Goal: Task Accomplishment & Management: Complete application form

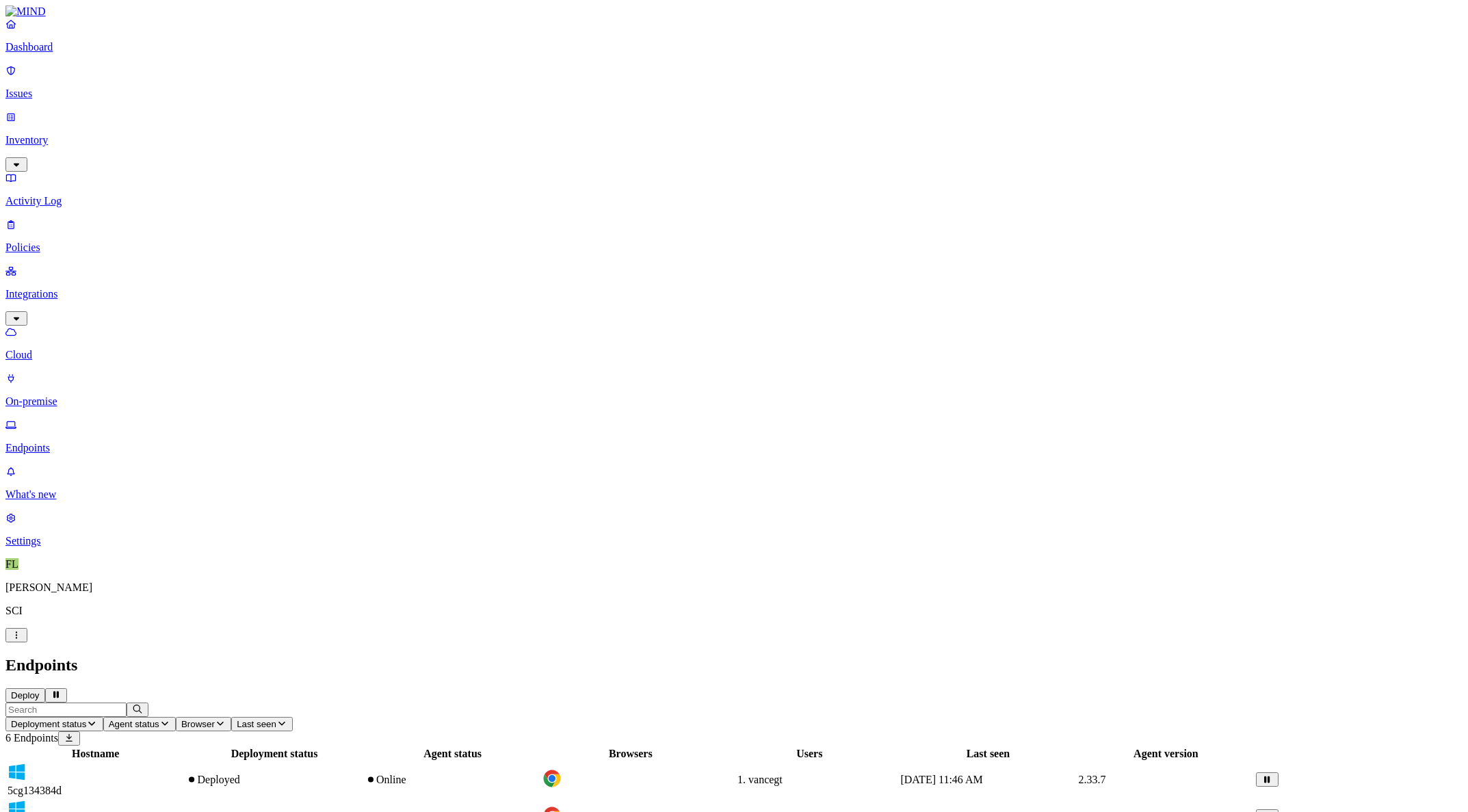
click at [33, 317] on nav "Dashboard Issues Inventory Activity Log Policies Integrations Cloud On-premise …" at bounding box center [734, 283] width 1457 height 529
click at [18, 321] on nav "Dashboard Issues Inventory Activity Log Policies Integrations Cloud On-premise …" at bounding box center [734, 283] width 1457 height 529
click at [88, 396] on p "On-premise" at bounding box center [734, 401] width 1457 height 12
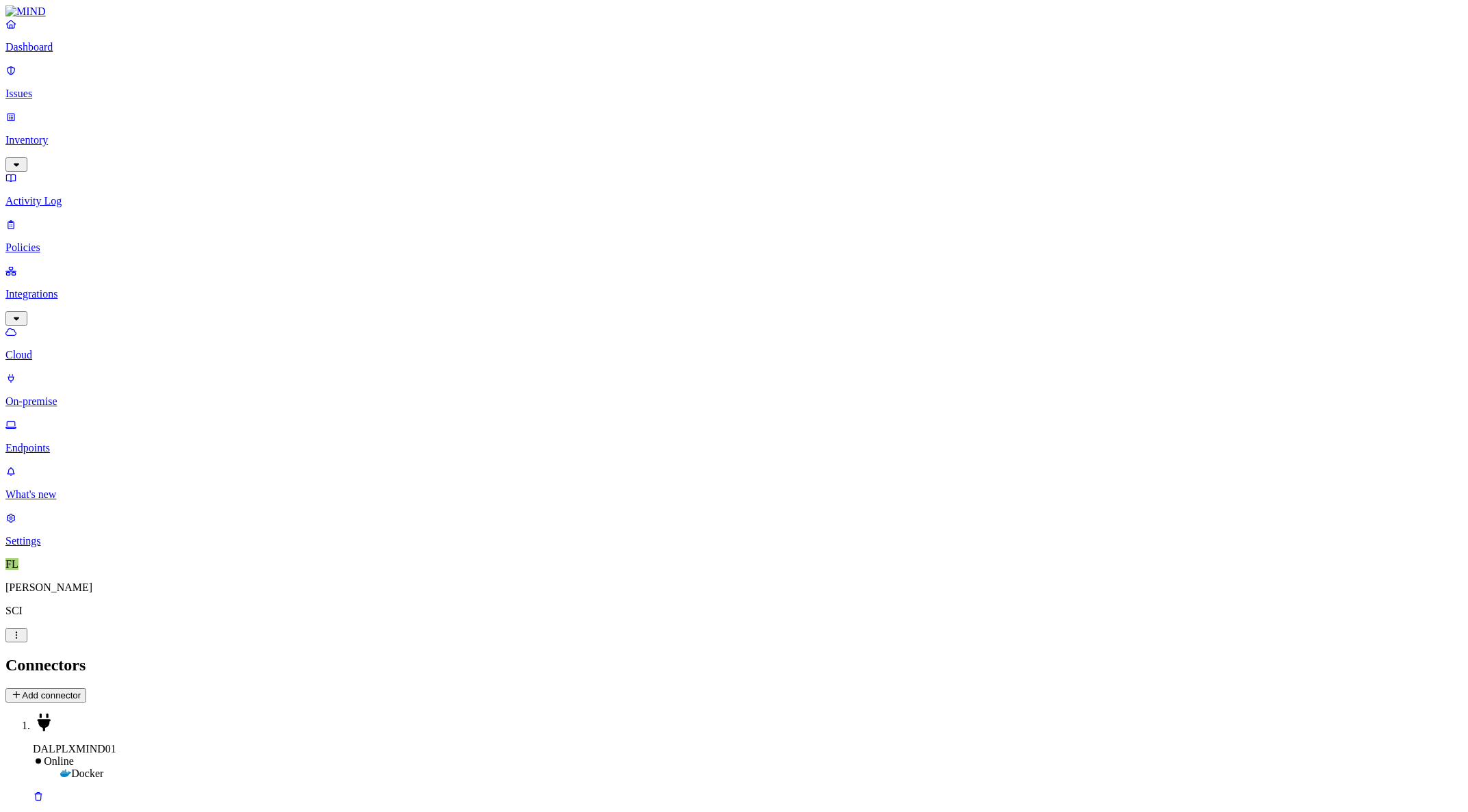
click at [68, 242] on p "Policies" at bounding box center [734, 247] width 1457 height 12
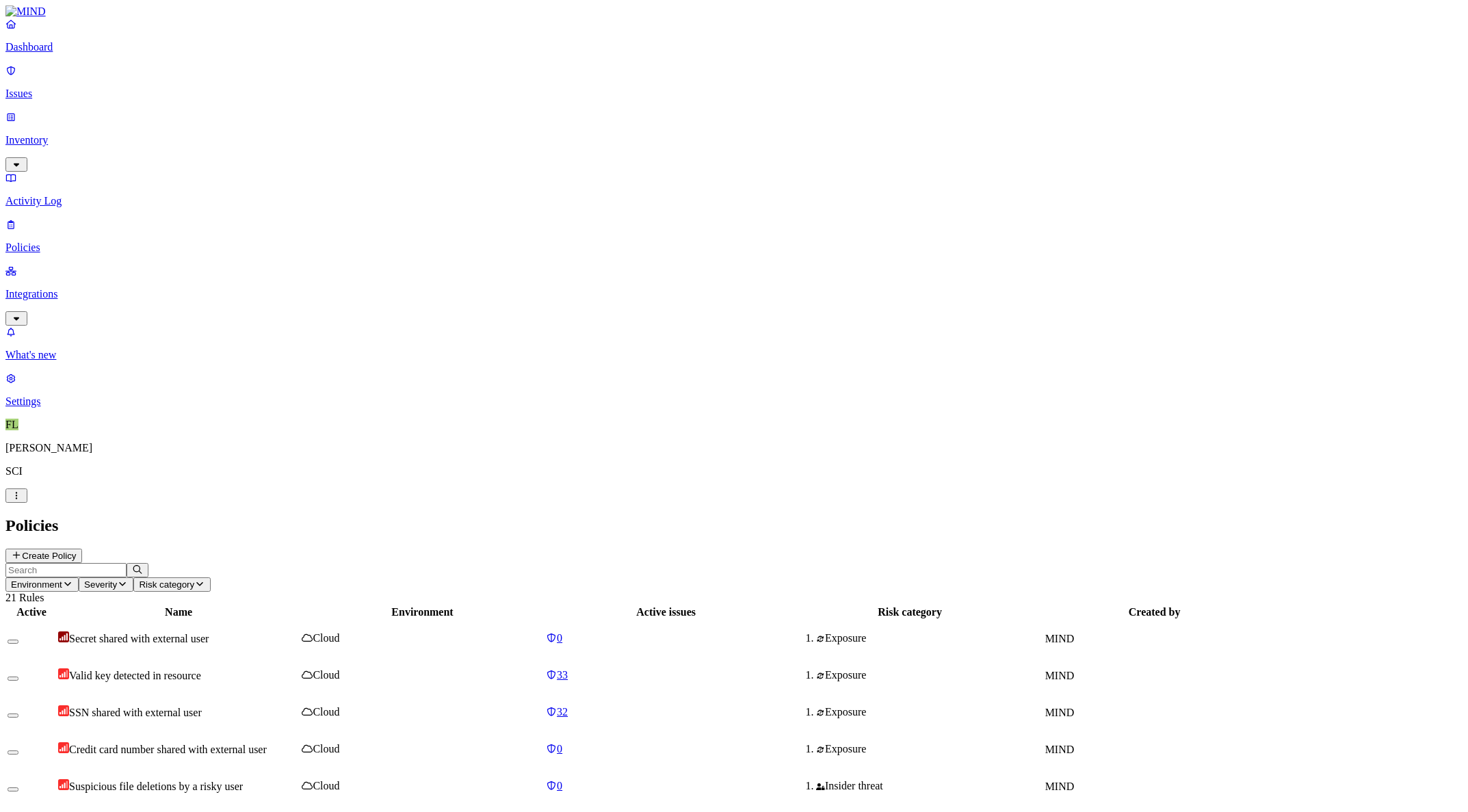
click at [65, 288] on p "Integrations" at bounding box center [734, 293] width 1457 height 12
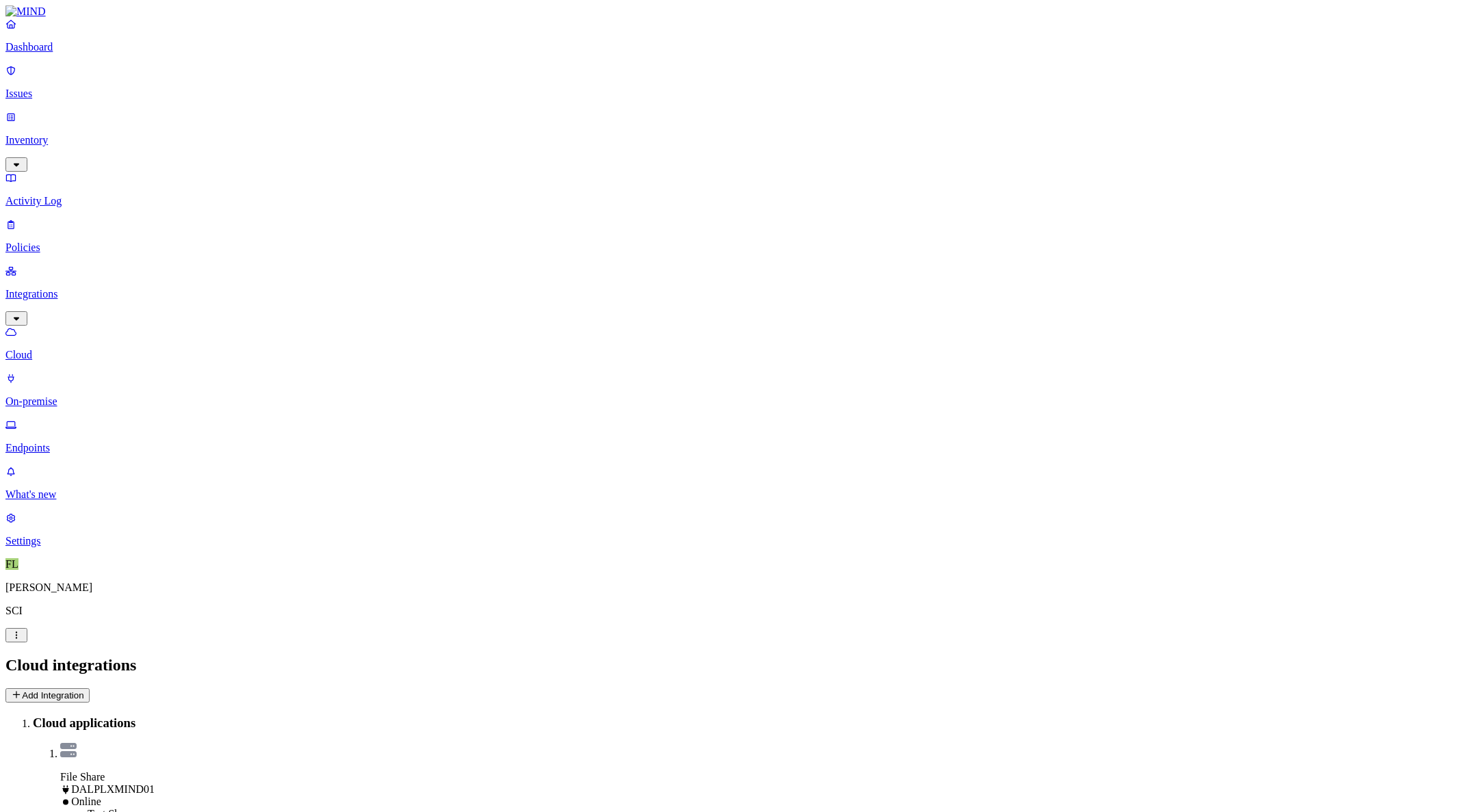
click at [90, 688] on button "Add Integration" at bounding box center [47, 695] width 84 height 14
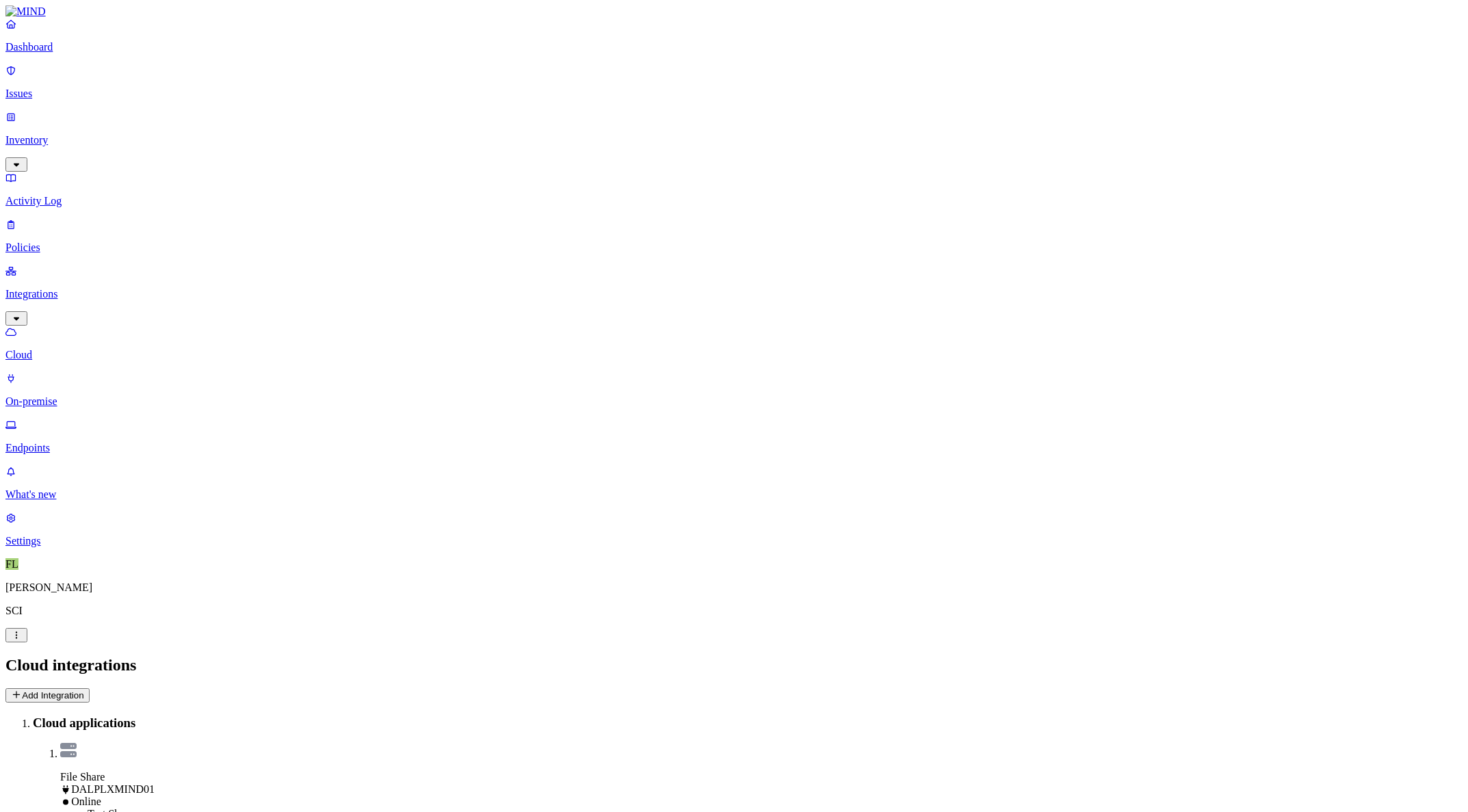
click at [90, 688] on button "Add Integration" at bounding box center [47, 695] width 84 height 14
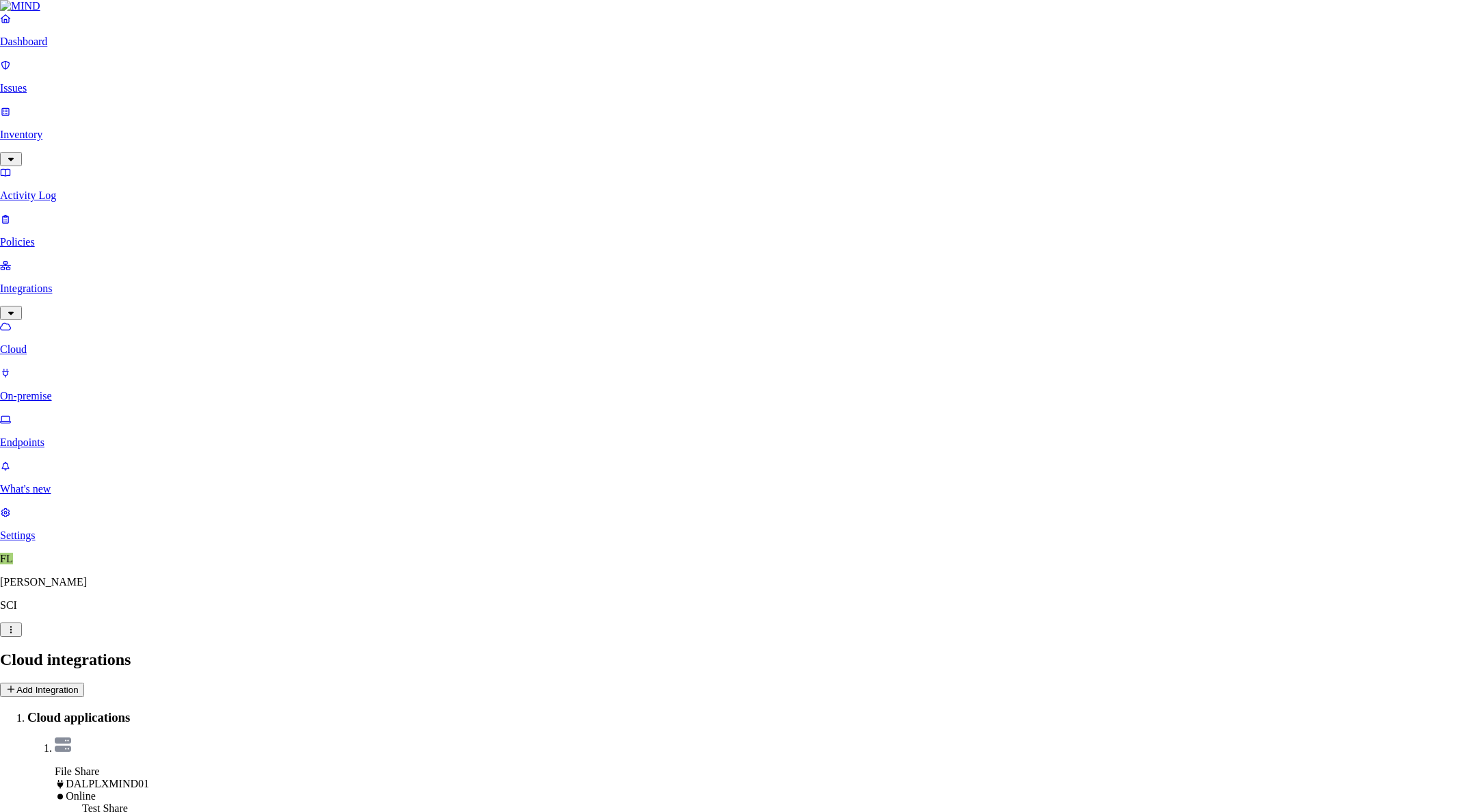
type input "d"
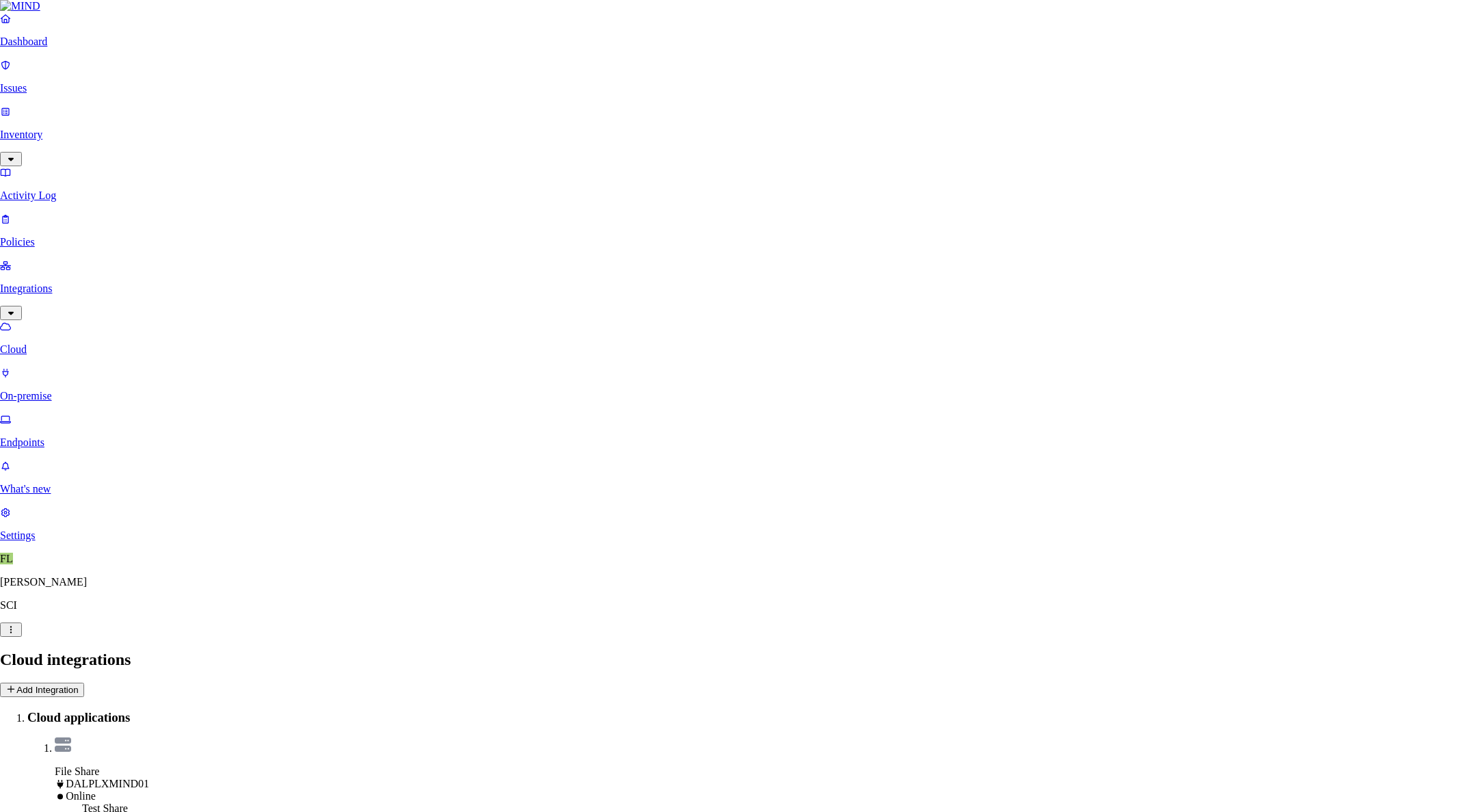
type input "DALNXFILE01 - Temp"
select select "tpt_01K6JZK5K78MJ8CJH6QA3YFRVW"
type input "T"
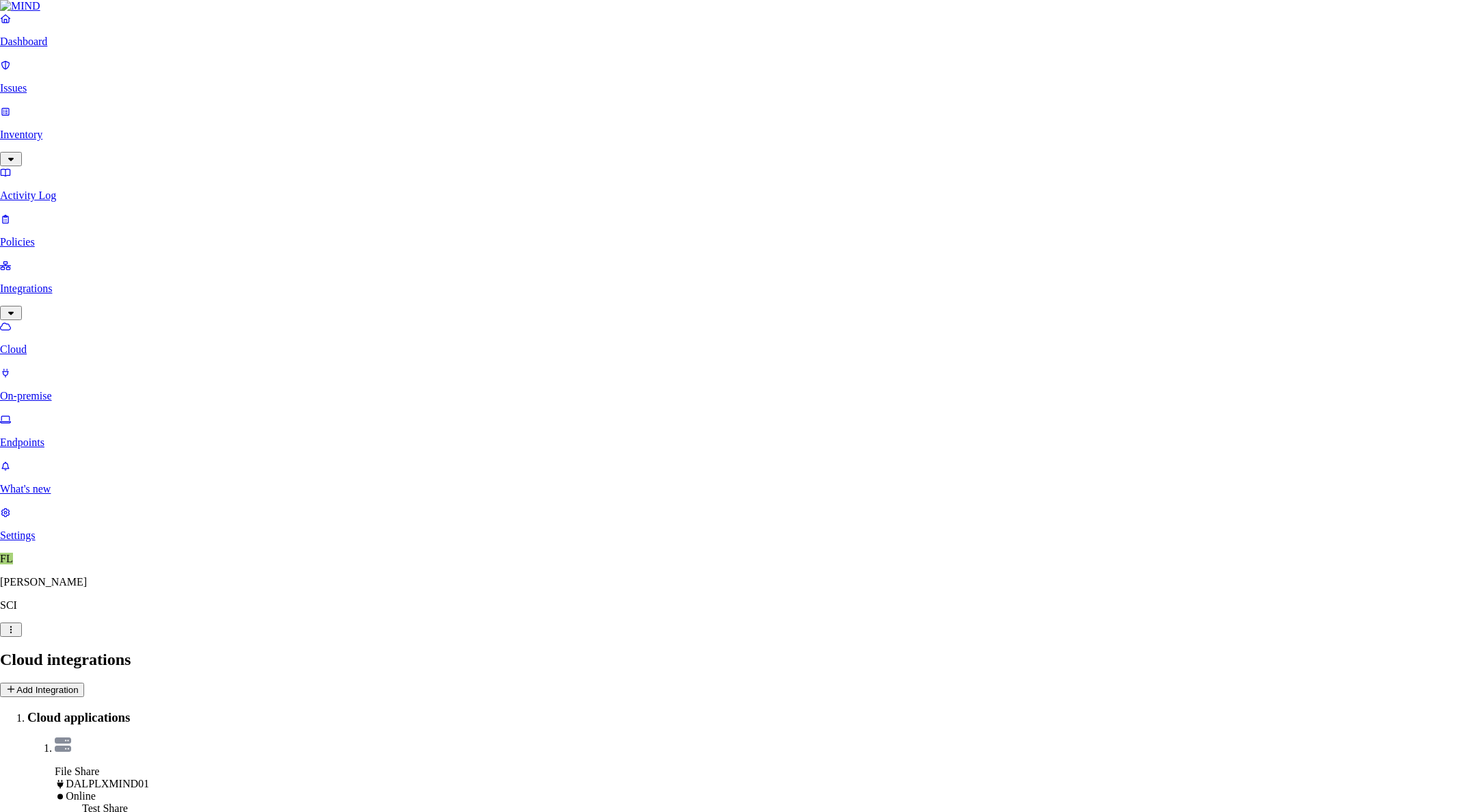
type input "temp"
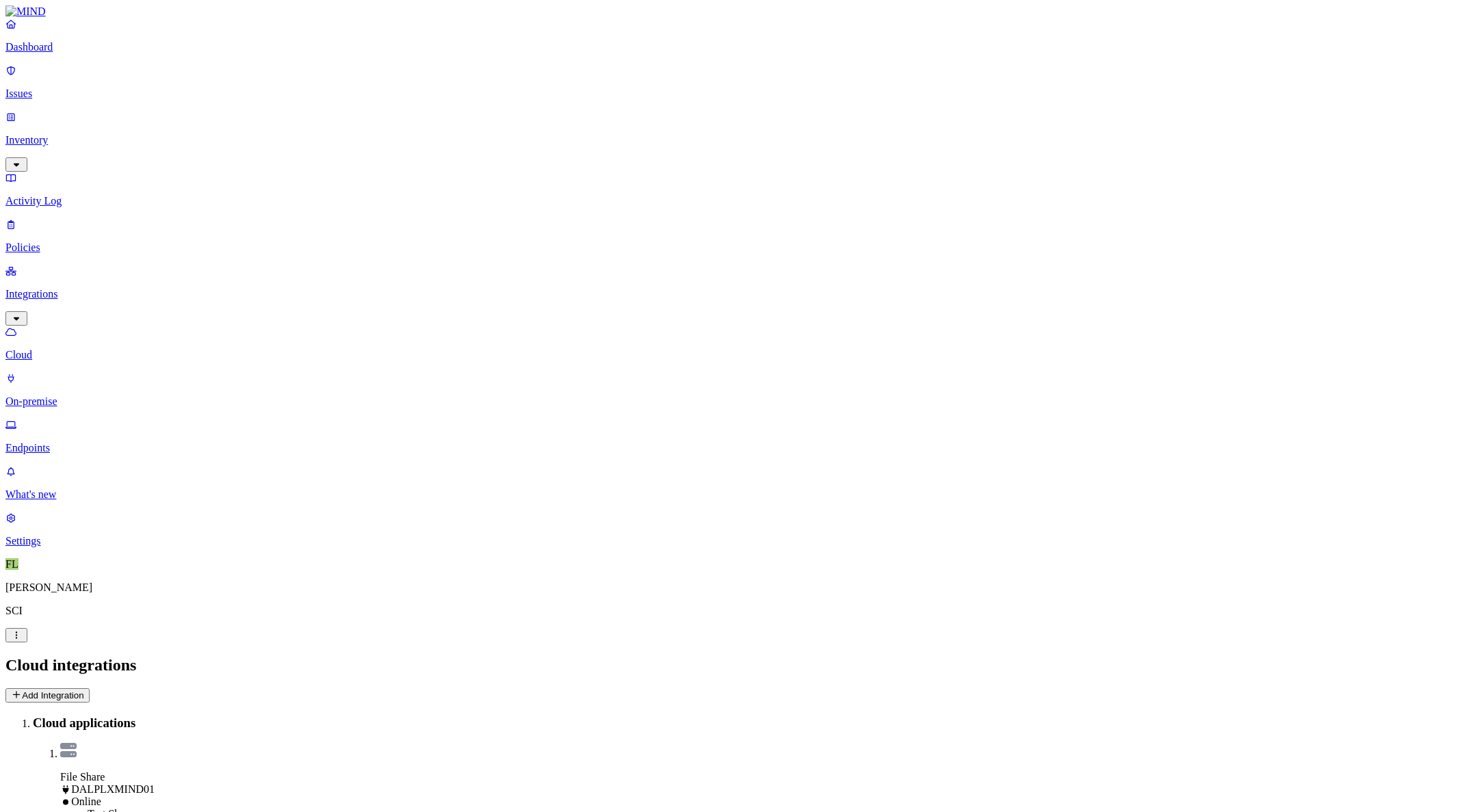
click at [90, 688] on button "Add Integration" at bounding box center [47, 695] width 84 height 14
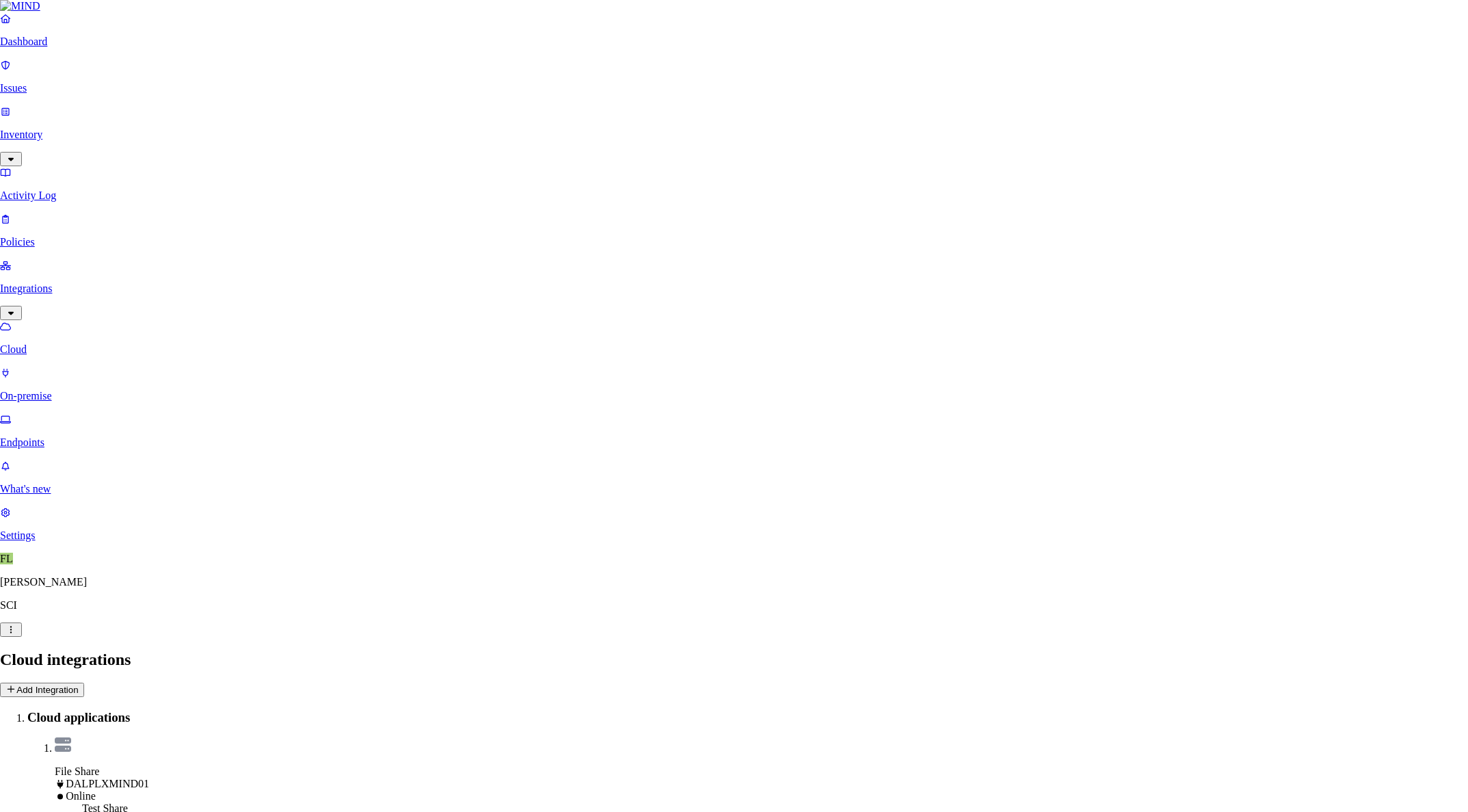
type input "DALNXFILE01 - Temp Share"
select select "tpt_01K6JZK5K78MJ8CJH6QA3YFRVW"
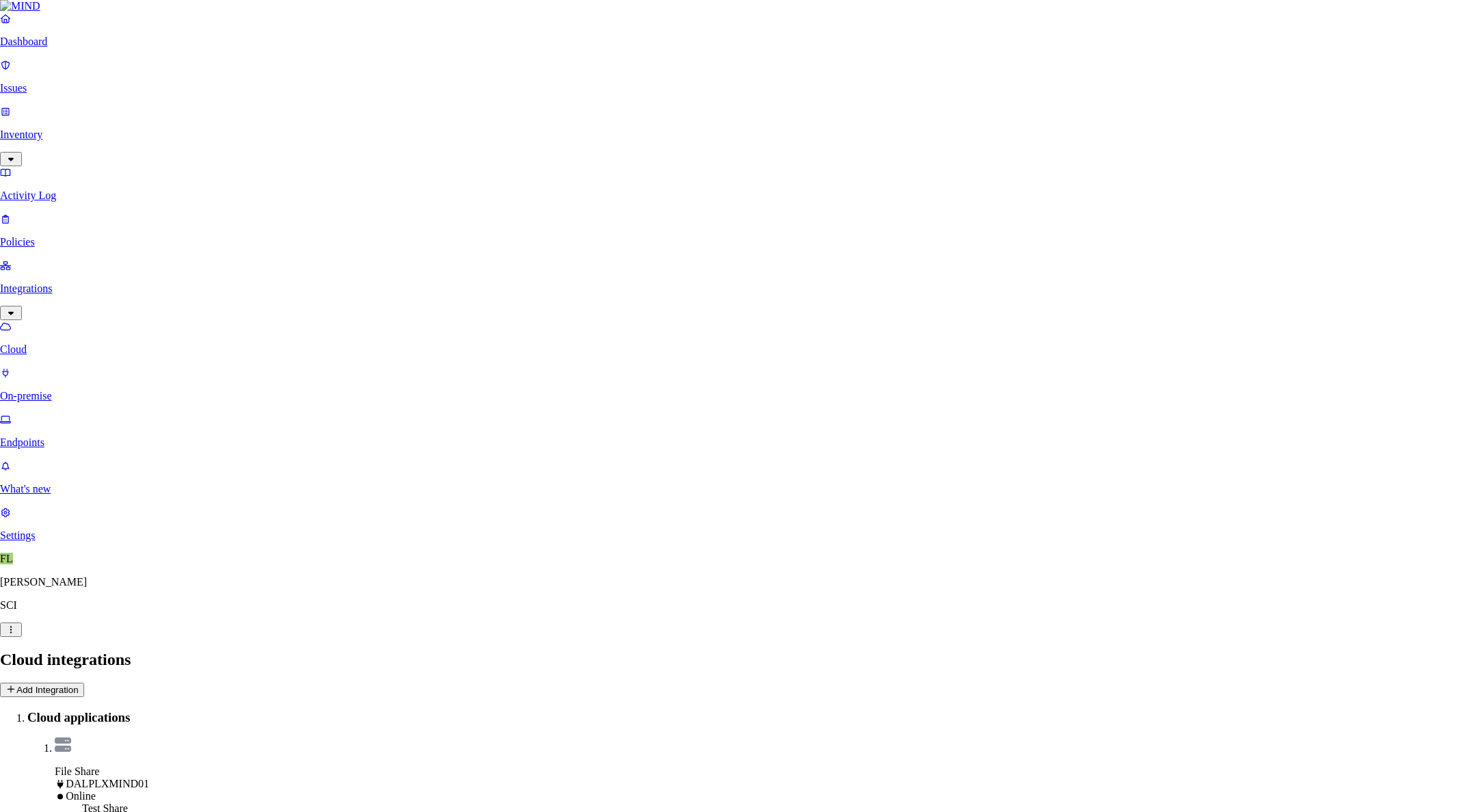
type input "dalnxfile01.corp.local"
type input "temp"
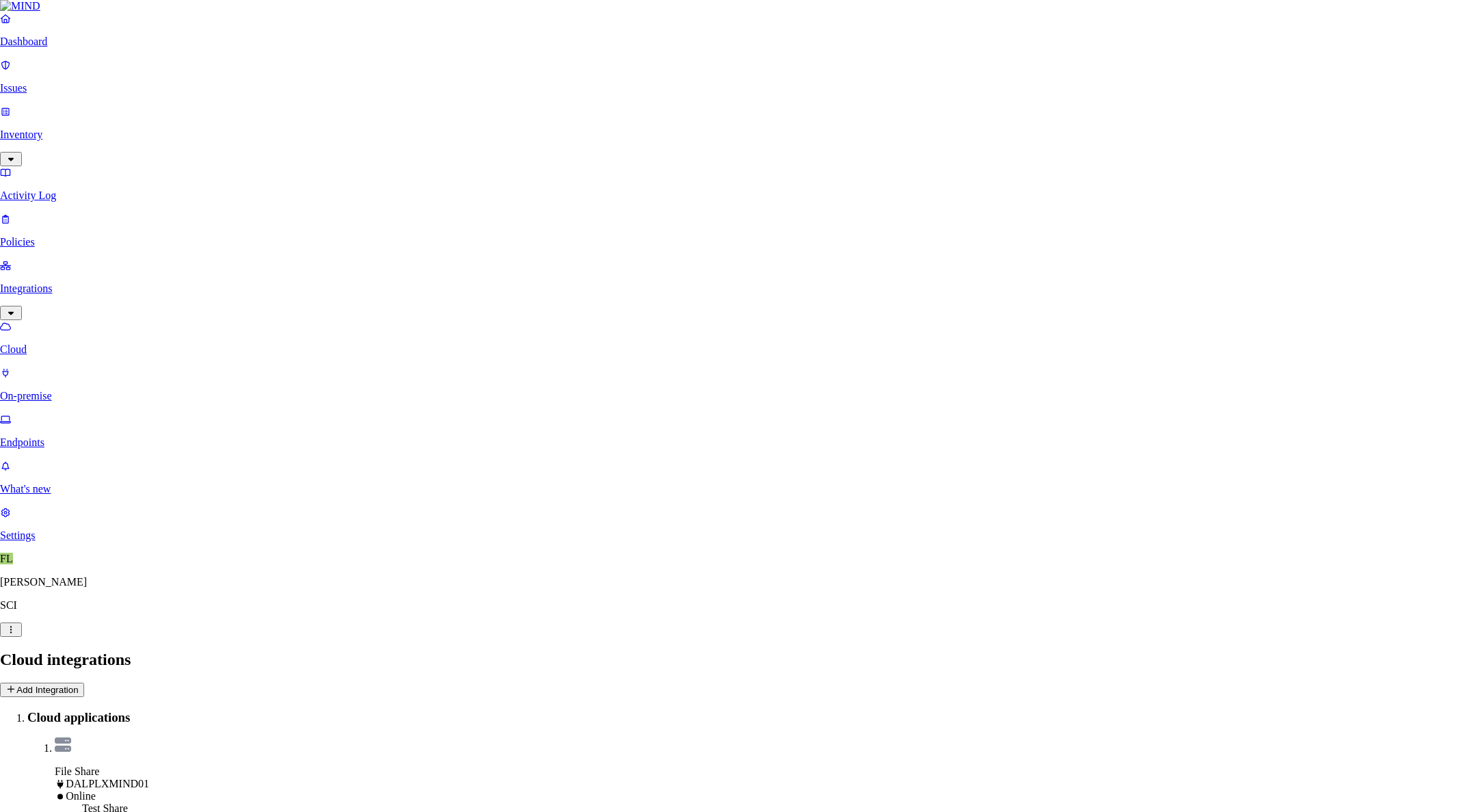
type input "corp\svctes_ap_mind"
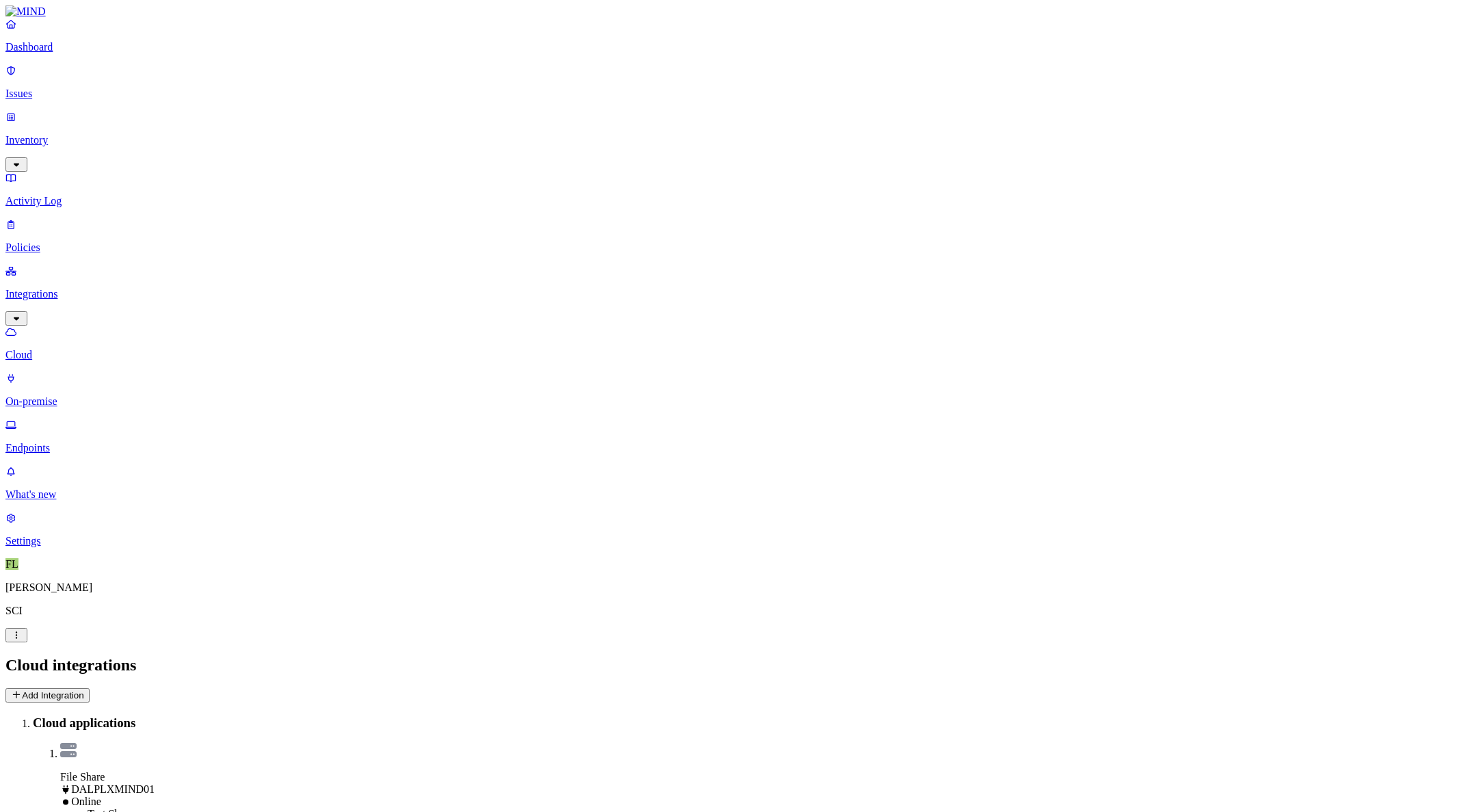
drag, startPoint x: 1344, startPoint y: 12, endPoint x: 1064, endPoint y: 134, distance: 305.4
click at [22, 690] on icon at bounding box center [16, 695] width 11 height 9
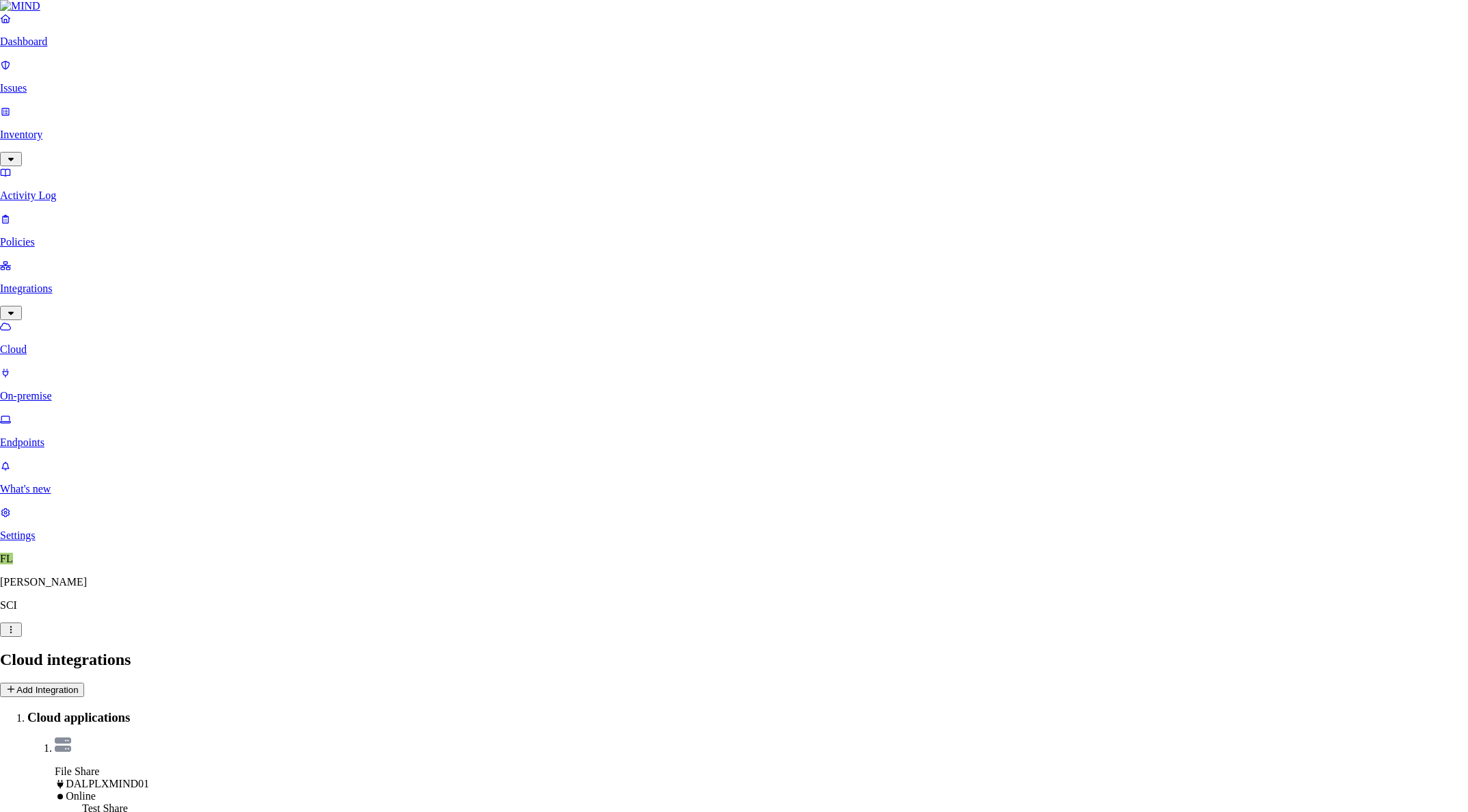
type input "DALNXFILE01 - Temp Share"
select select "tpt_01K6JZK5K78MJ8CJH6QA3YFRVW"
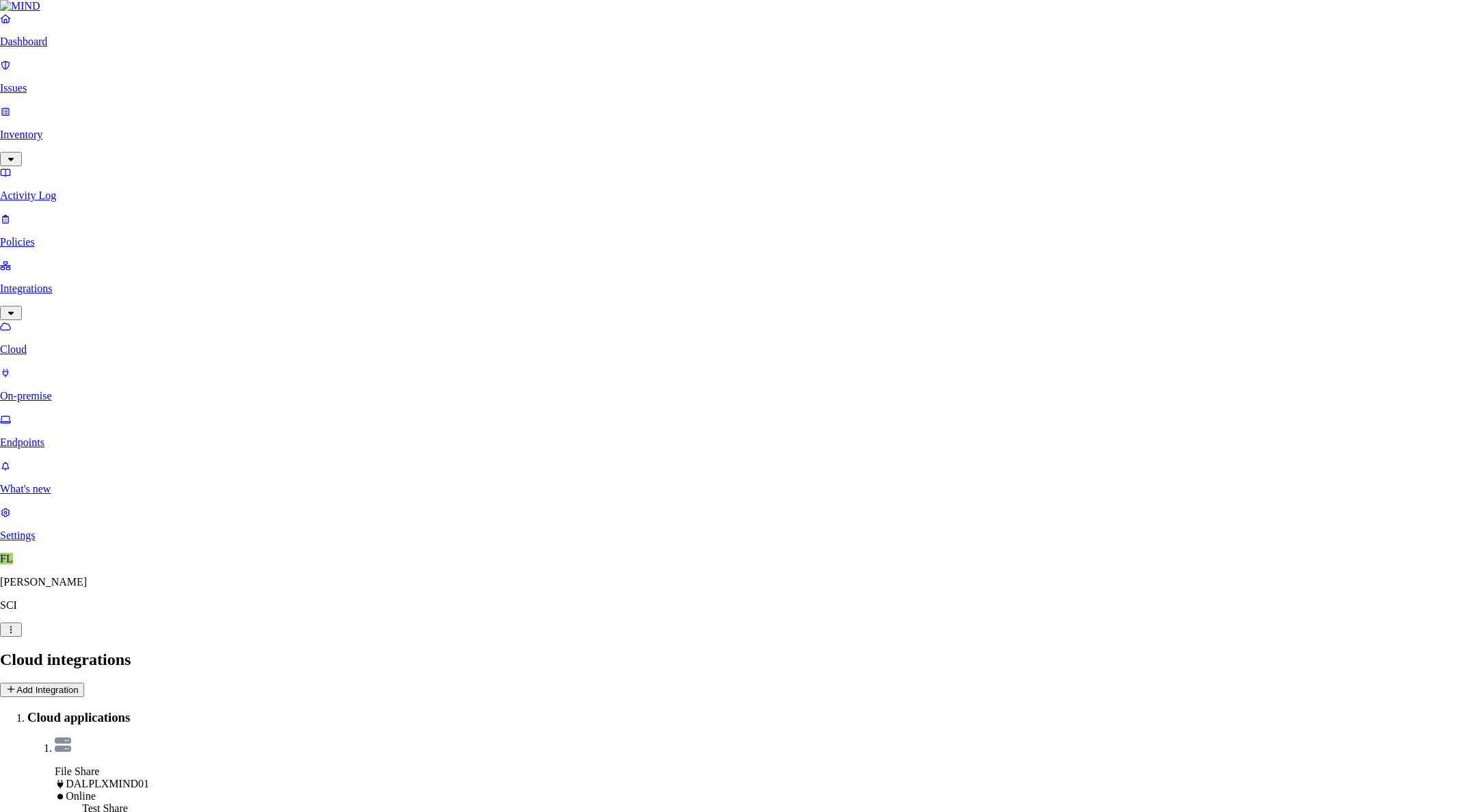
type input "dalnxfile01.corp.local"
type input "temp"
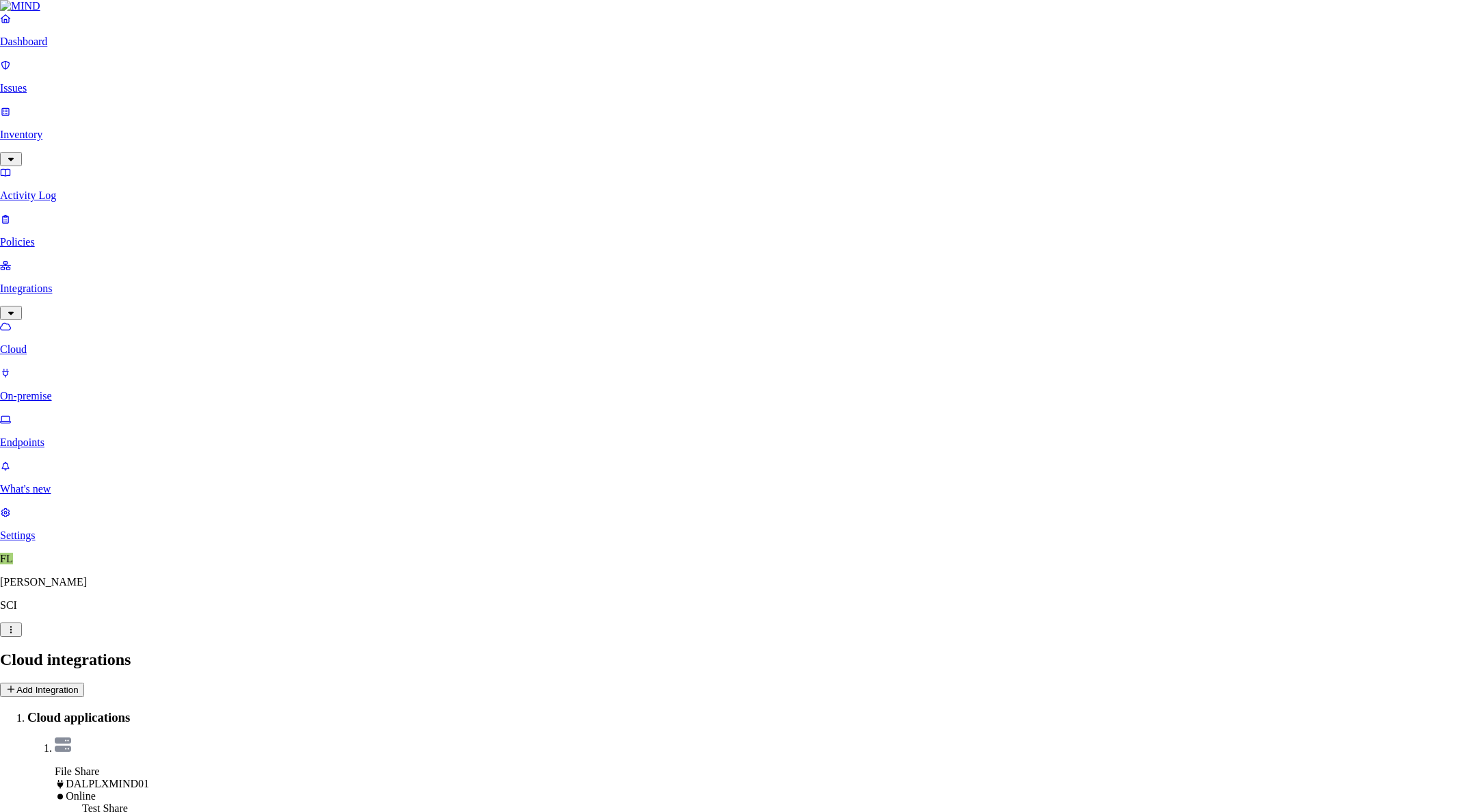
type input "corp\svctes_ap_mind"
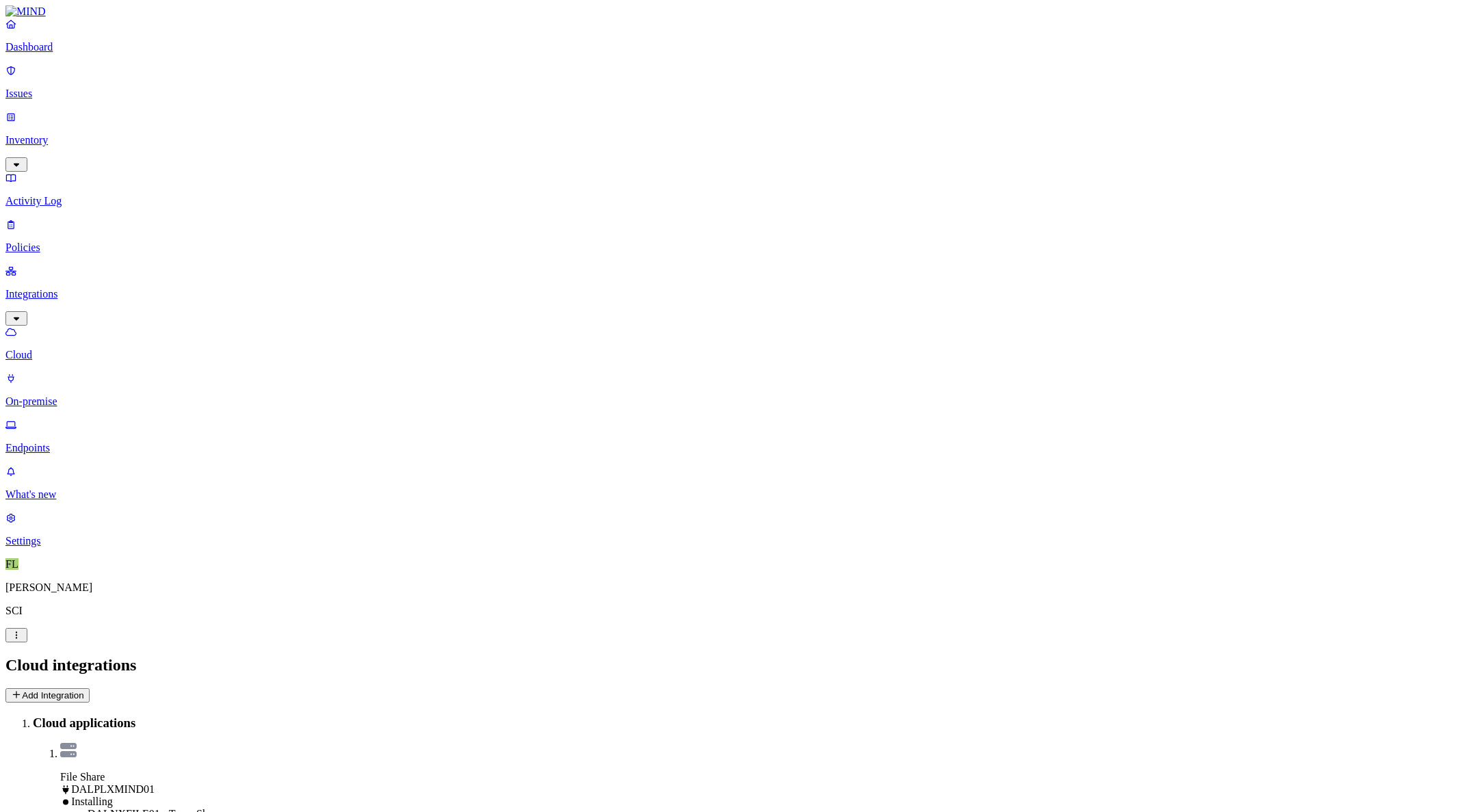
drag, startPoint x: 77, startPoint y: 224, endPoint x: 73, endPoint y: 217, distance: 8.1
click at [77, 396] on p "On-premise" at bounding box center [734, 401] width 1457 height 12
click at [68, 349] on p "Cloud" at bounding box center [734, 355] width 1457 height 12
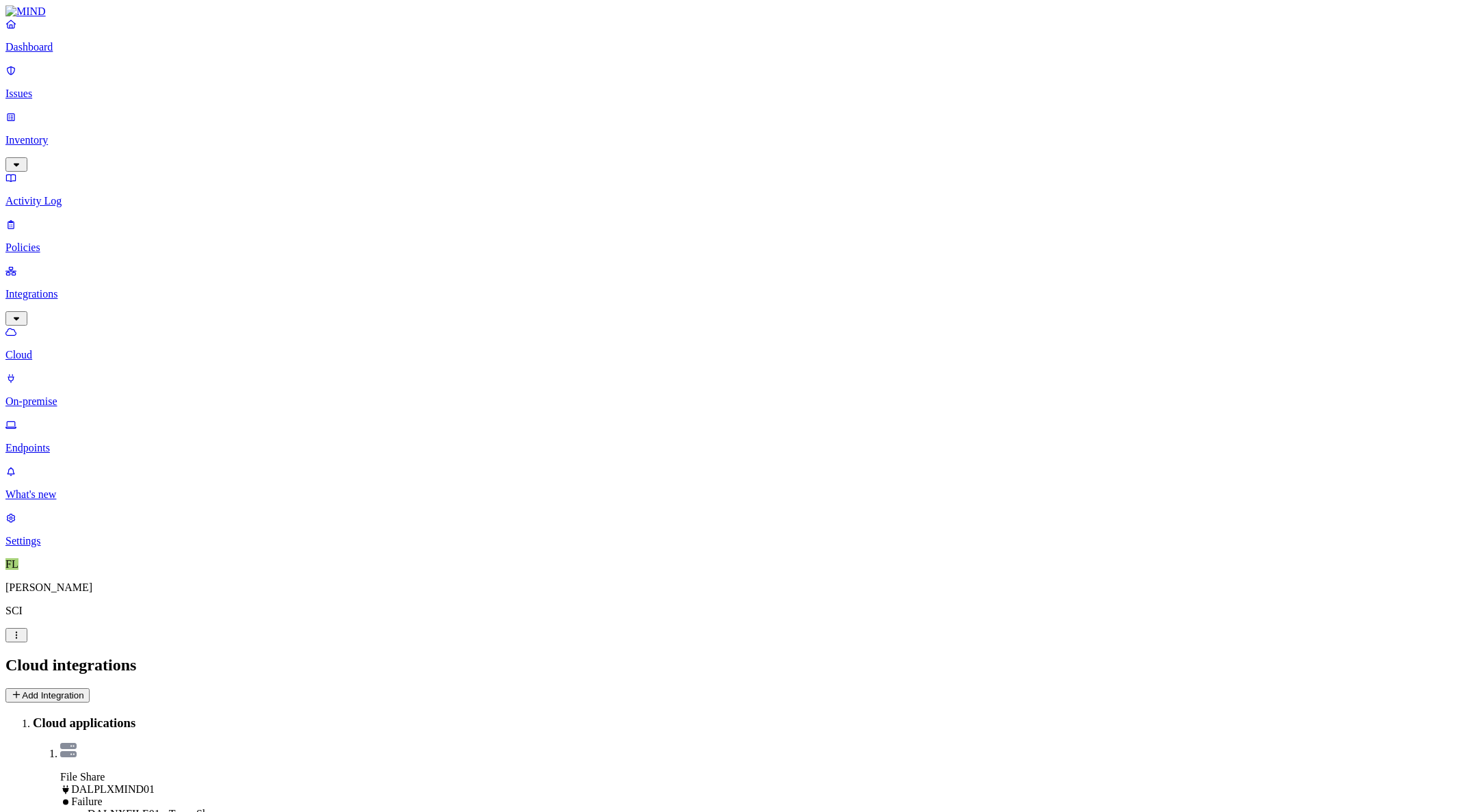
drag, startPoint x: 568, startPoint y: 91, endPoint x: 580, endPoint y: 45, distance: 47.5
click at [580, 656] on div "Cloud integrations Add Integration" at bounding box center [734, 679] width 1457 height 47
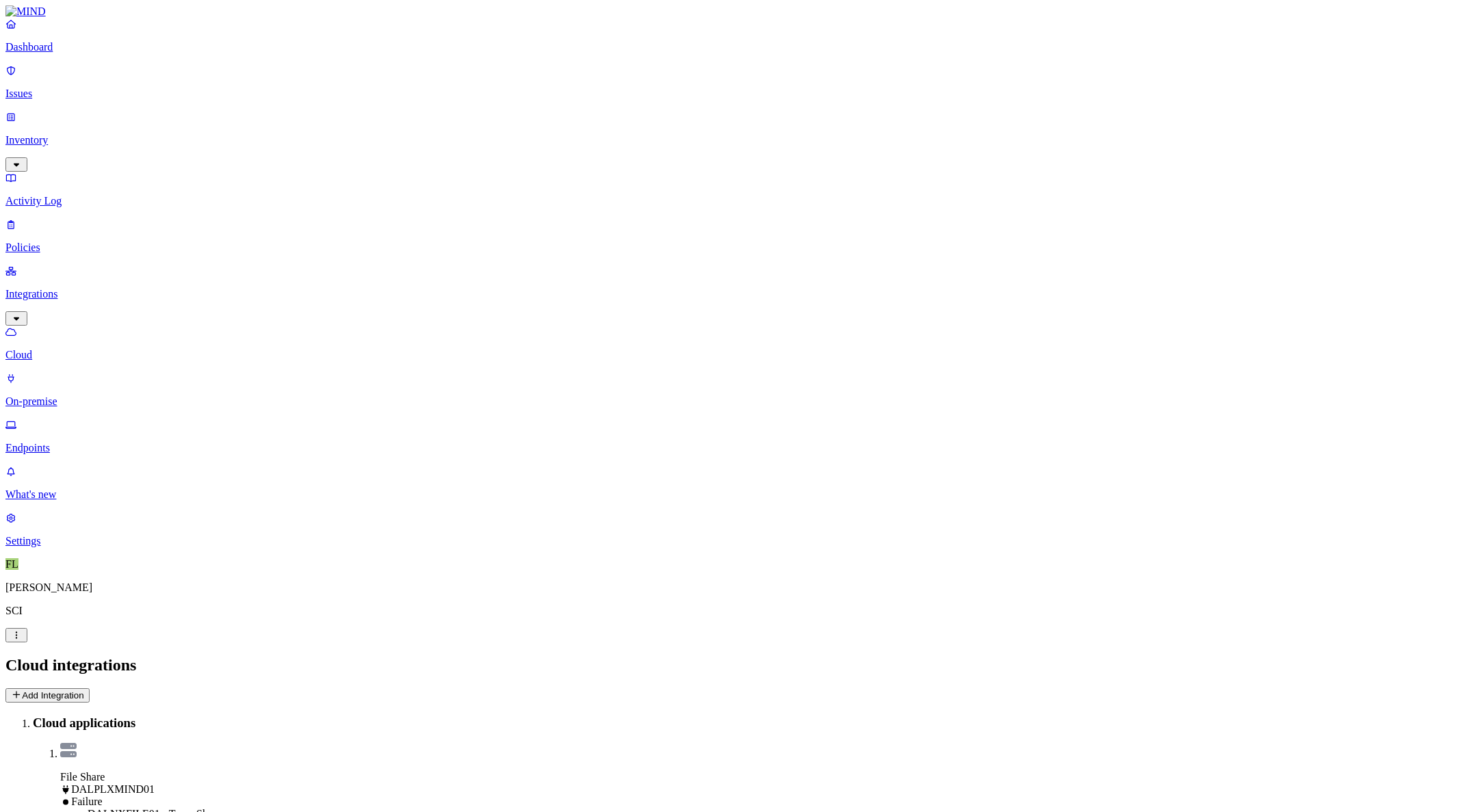
drag, startPoint x: 53, startPoint y: 80, endPoint x: 31, endPoint y: 84, distance: 22.4
click at [53, 88] on p "Issues" at bounding box center [734, 93] width 1457 height 12
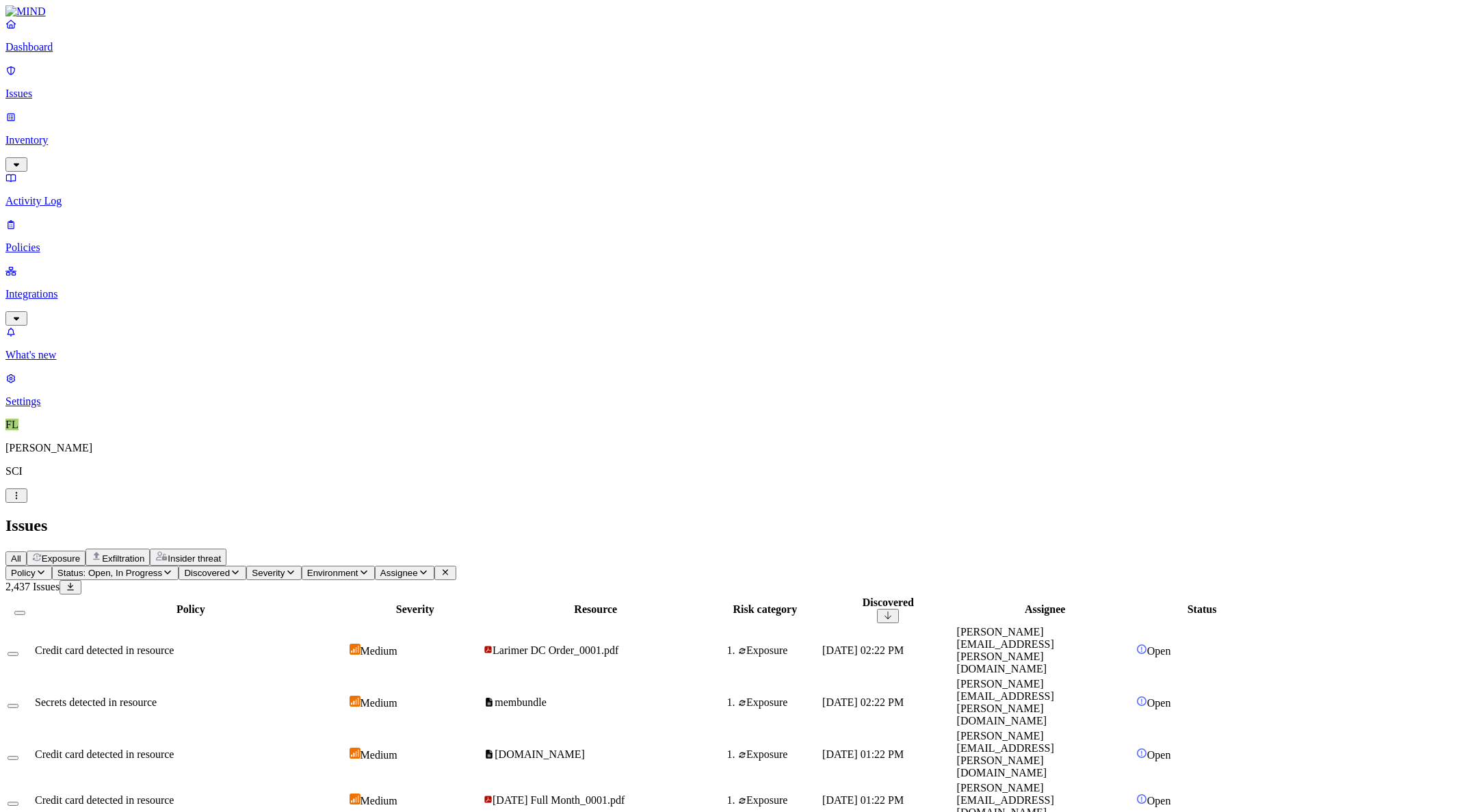
click at [55, 134] on p "Inventory" at bounding box center [734, 140] width 1457 height 12
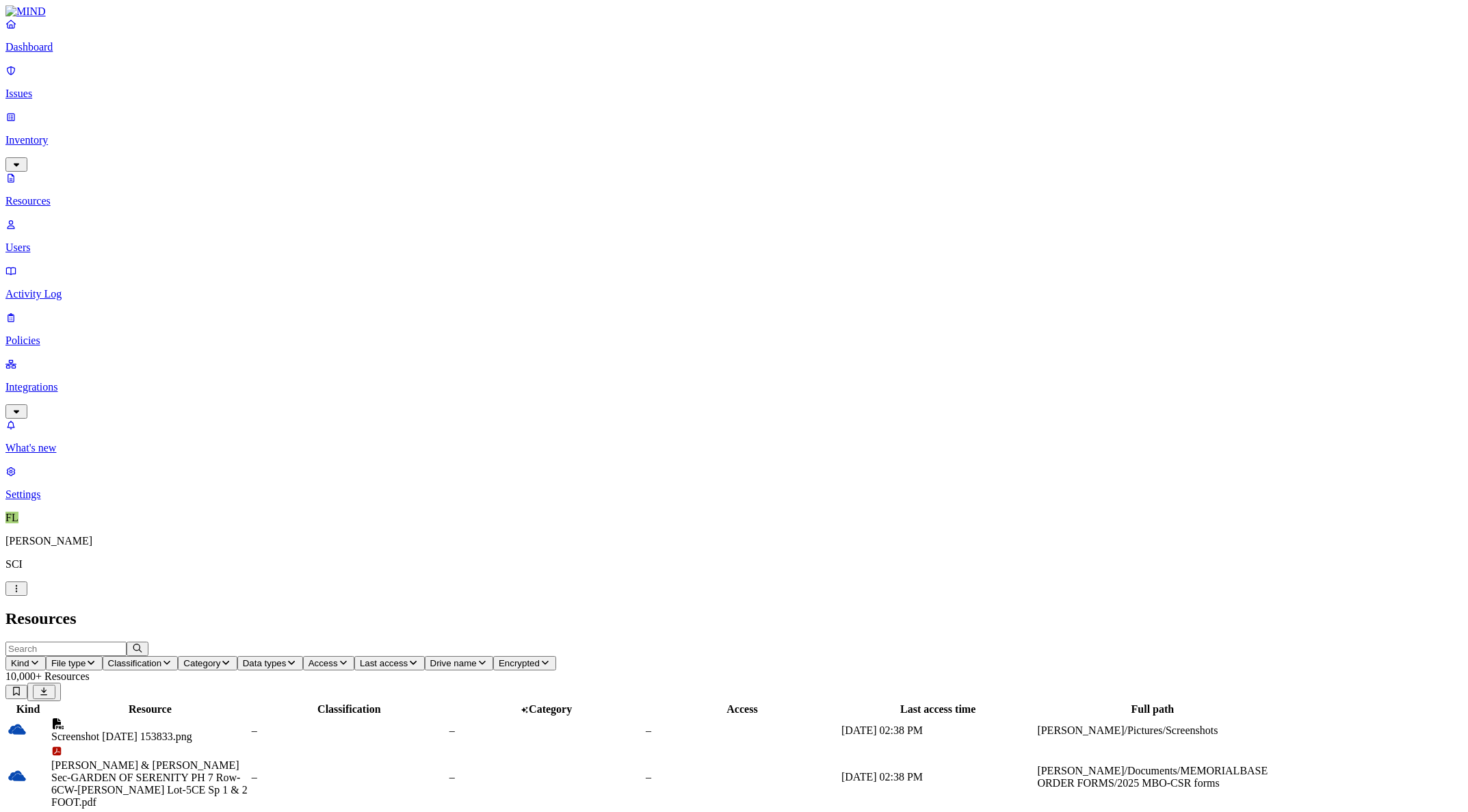
click at [231, 658] on icon "button" at bounding box center [225, 662] width 11 height 9
click at [405, 609] on h2 "Resources" at bounding box center [734, 619] width 1457 height 19
click at [220, 658] on span "Category" at bounding box center [201, 663] width 37 height 10
click at [772, 609] on h2 "Resources" at bounding box center [734, 619] width 1457 height 19
click at [220, 658] on span "Category" at bounding box center [201, 663] width 37 height 10
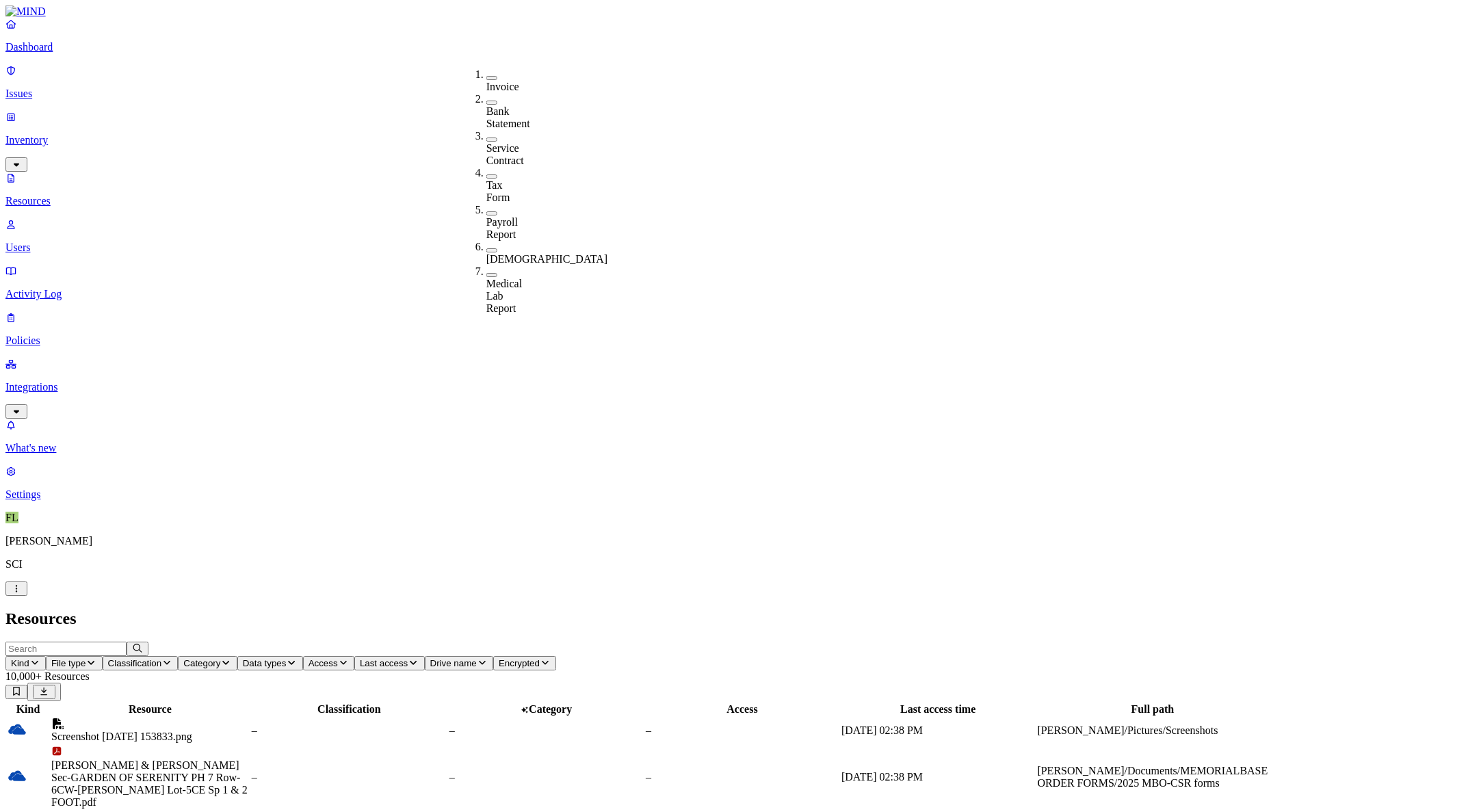
click at [486, 76] on button "button" at bounding box center [491, 78] width 11 height 4
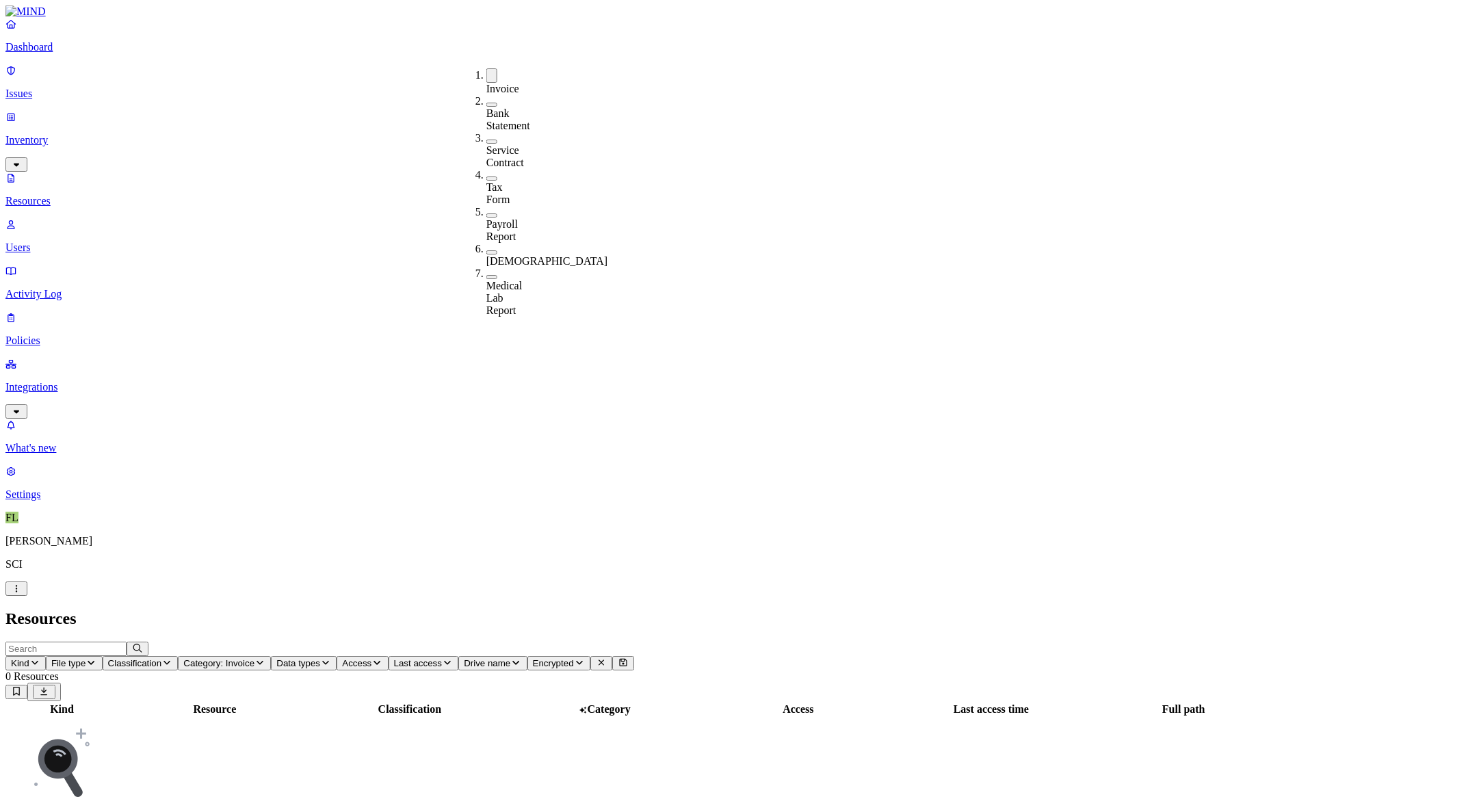
click at [961, 609] on h2 "Resources" at bounding box center [734, 619] width 1457 height 19
click at [255, 658] on span "Category: Invoice" at bounding box center [219, 663] width 71 height 10
click at [486, 71] on button "button" at bounding box center [491, 76] width 11 height 14
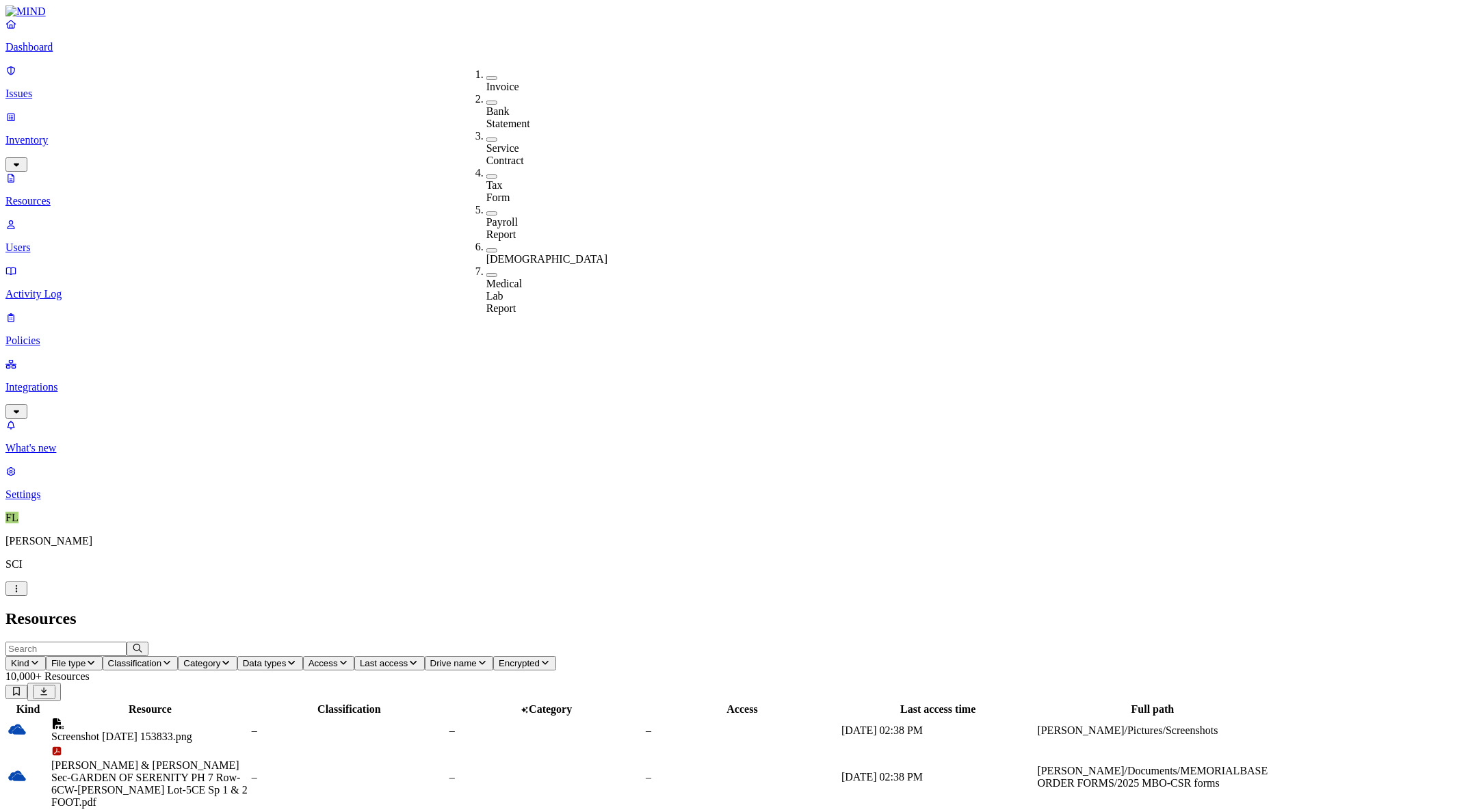
click at [486, 273] on button "button" at bounding box center [491, 275] width 11 height 4
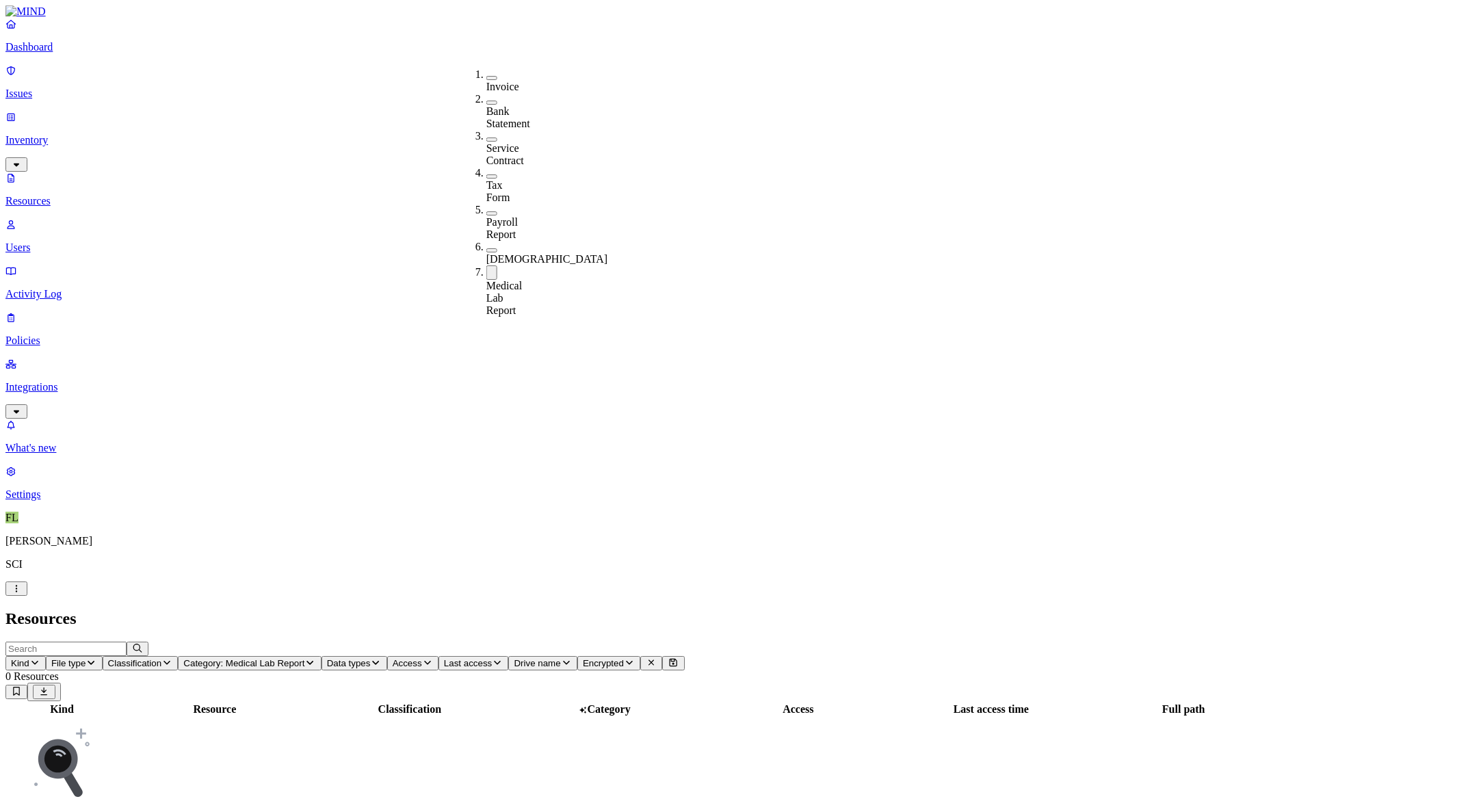
click at [162, 658] on span "Classification" at bounding box center [135, 663] width 54 height 10
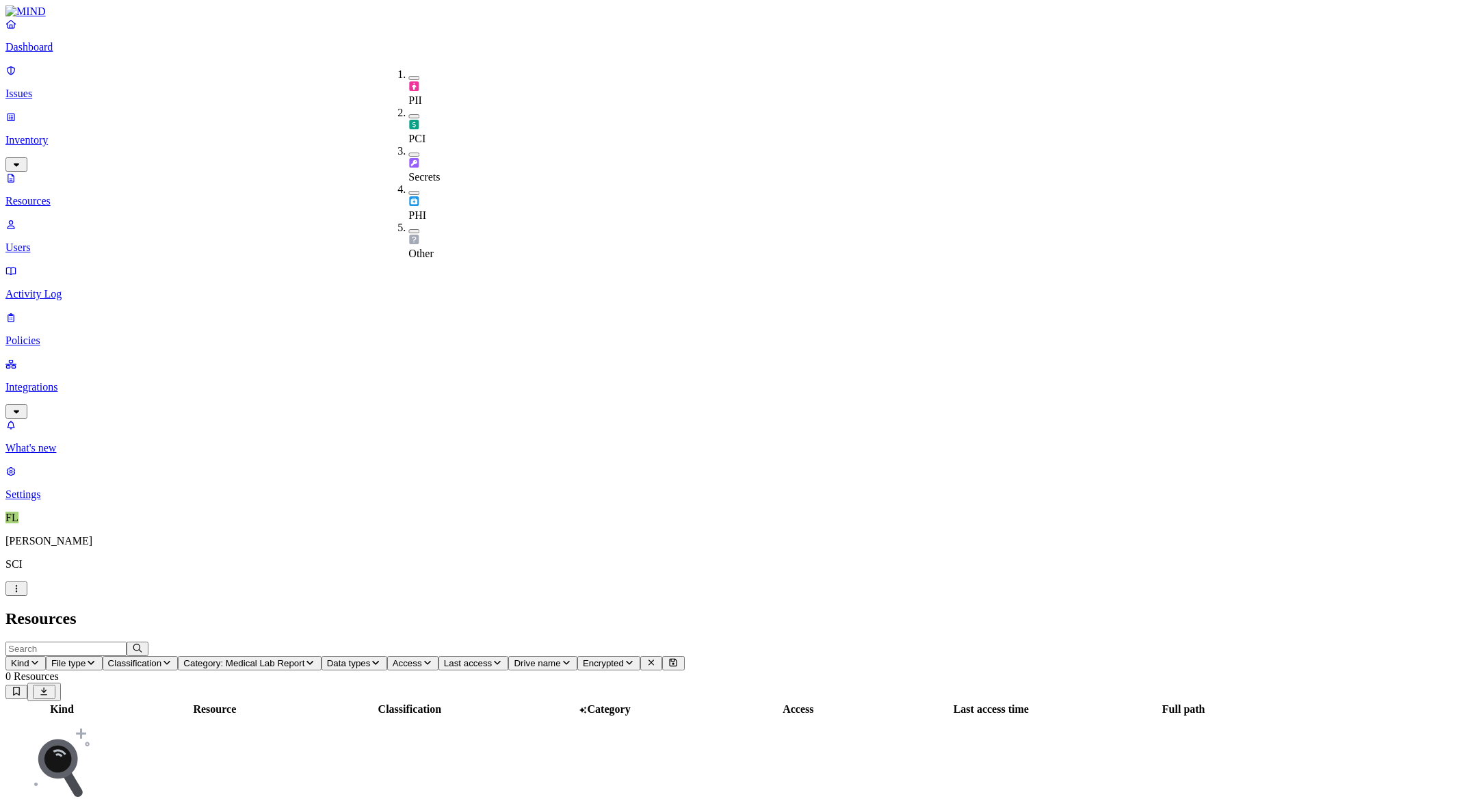
click at [470, 609] on h2 "Resources" at bounding box center [734, 619] width 1457 height 19
click at [304, 658] on span "Category: Medical Lab Report" at bounding box center [244, 663] width 121 height 10
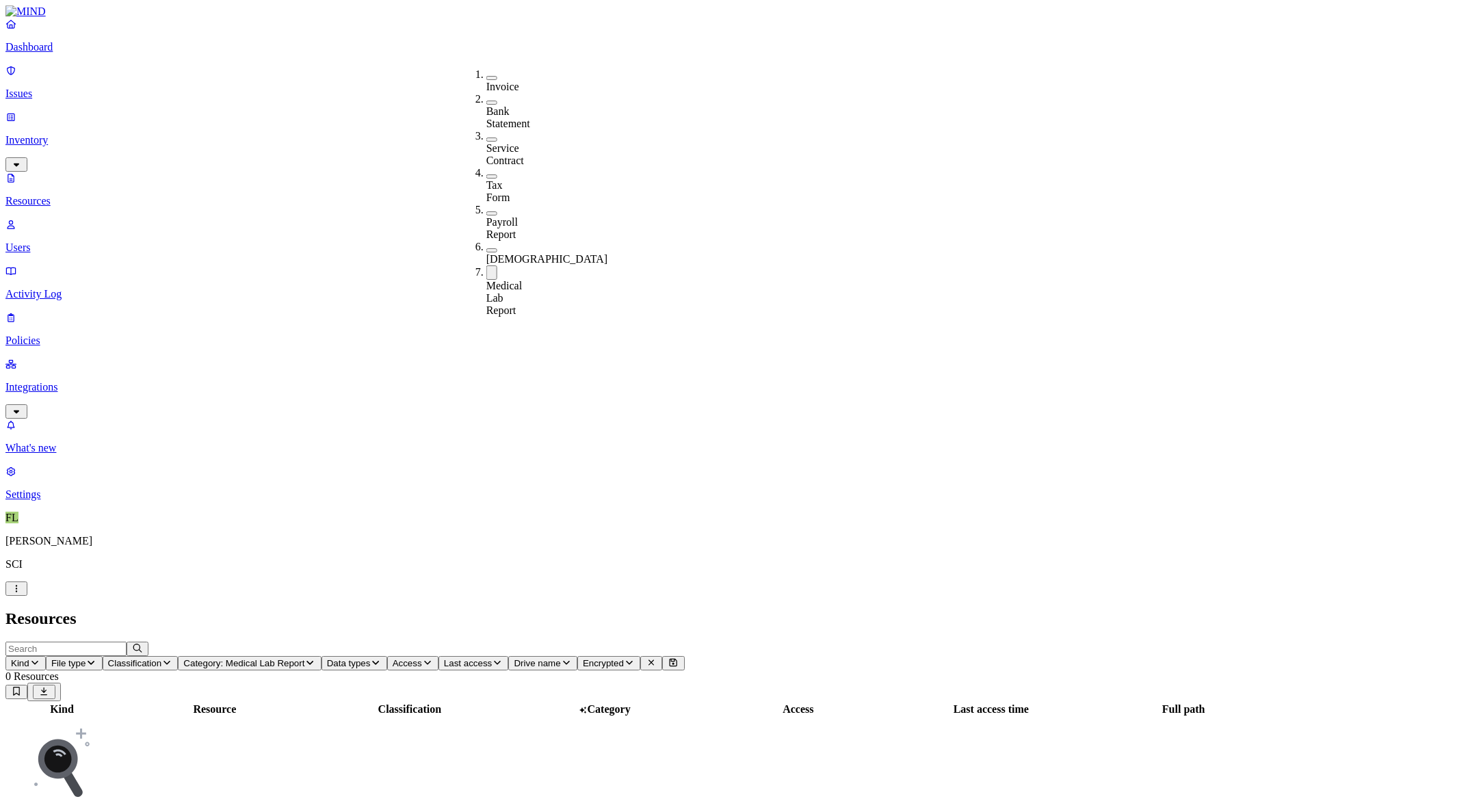
click at [486, 265] on button "button" at bounding box center [491, 273] width 11 height 14
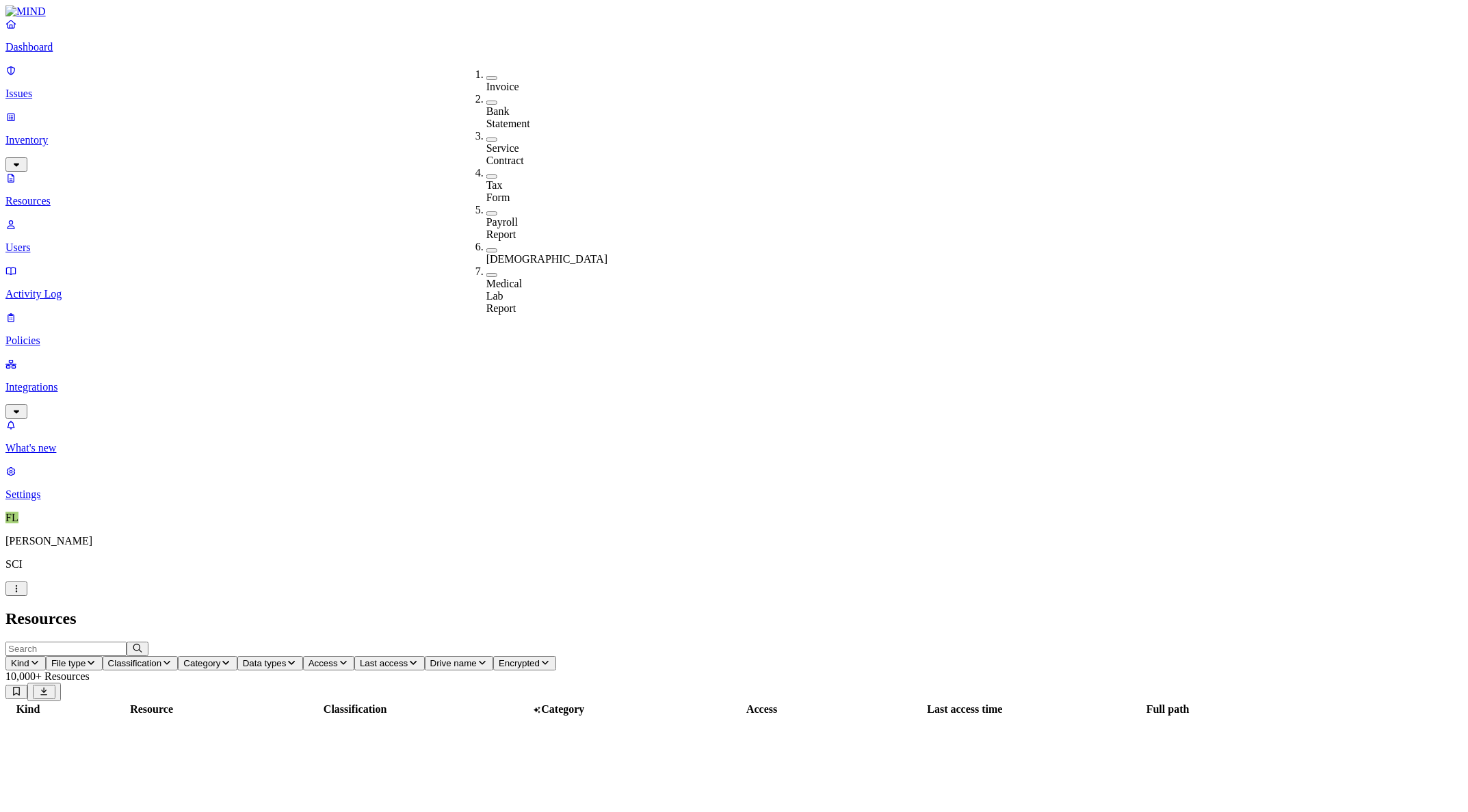
click at [971, 642] on header "Kind File type Classification Category Data types Access Last access Drive name…" at bounding box center [734, 671] width 1457 height 60
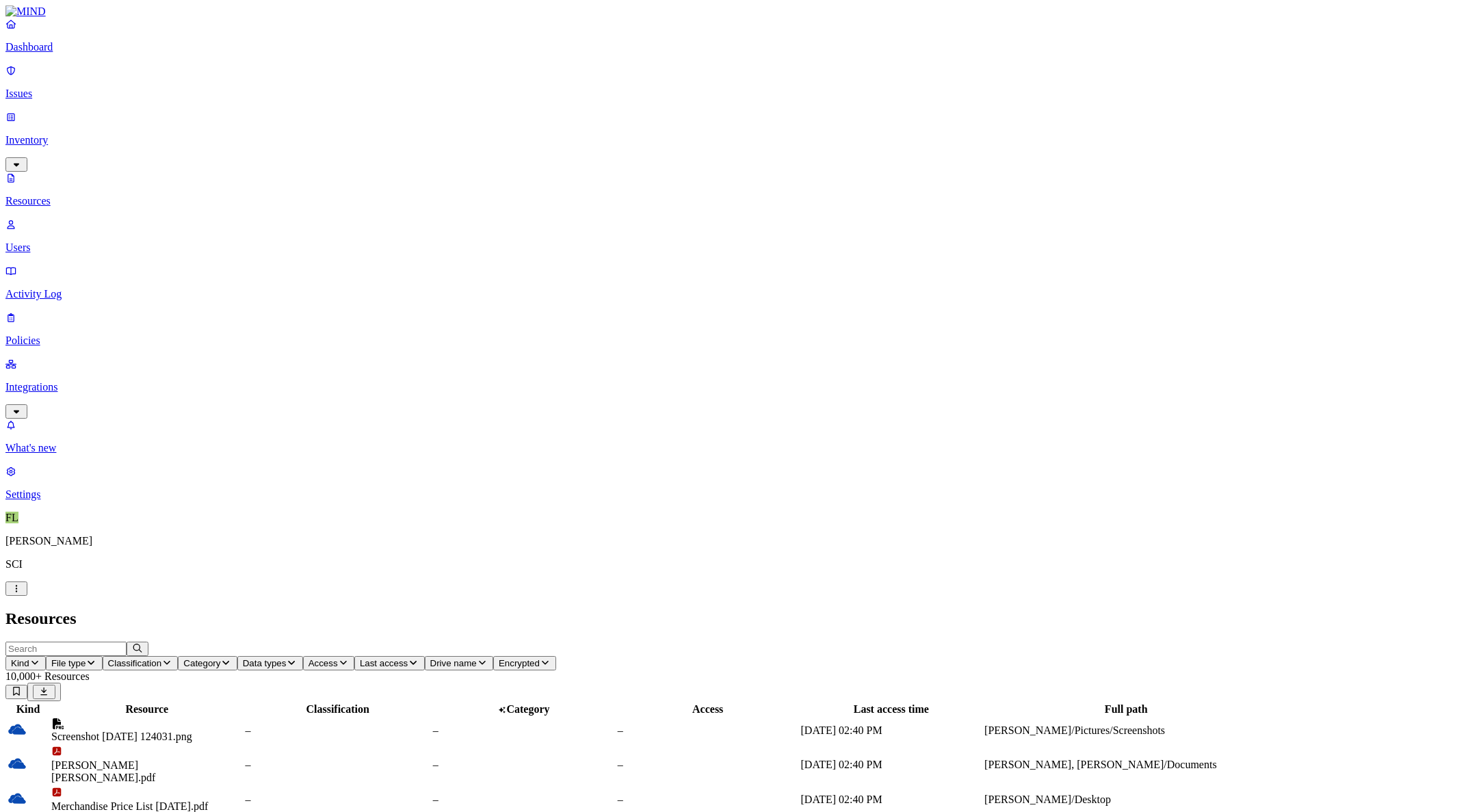
click at [162, 658] on span "Classification" at bounding box center [135, 663] width 54 height 10
click at [409, 152] on button "button" at bounding box center [414, 155] width 11 height 4
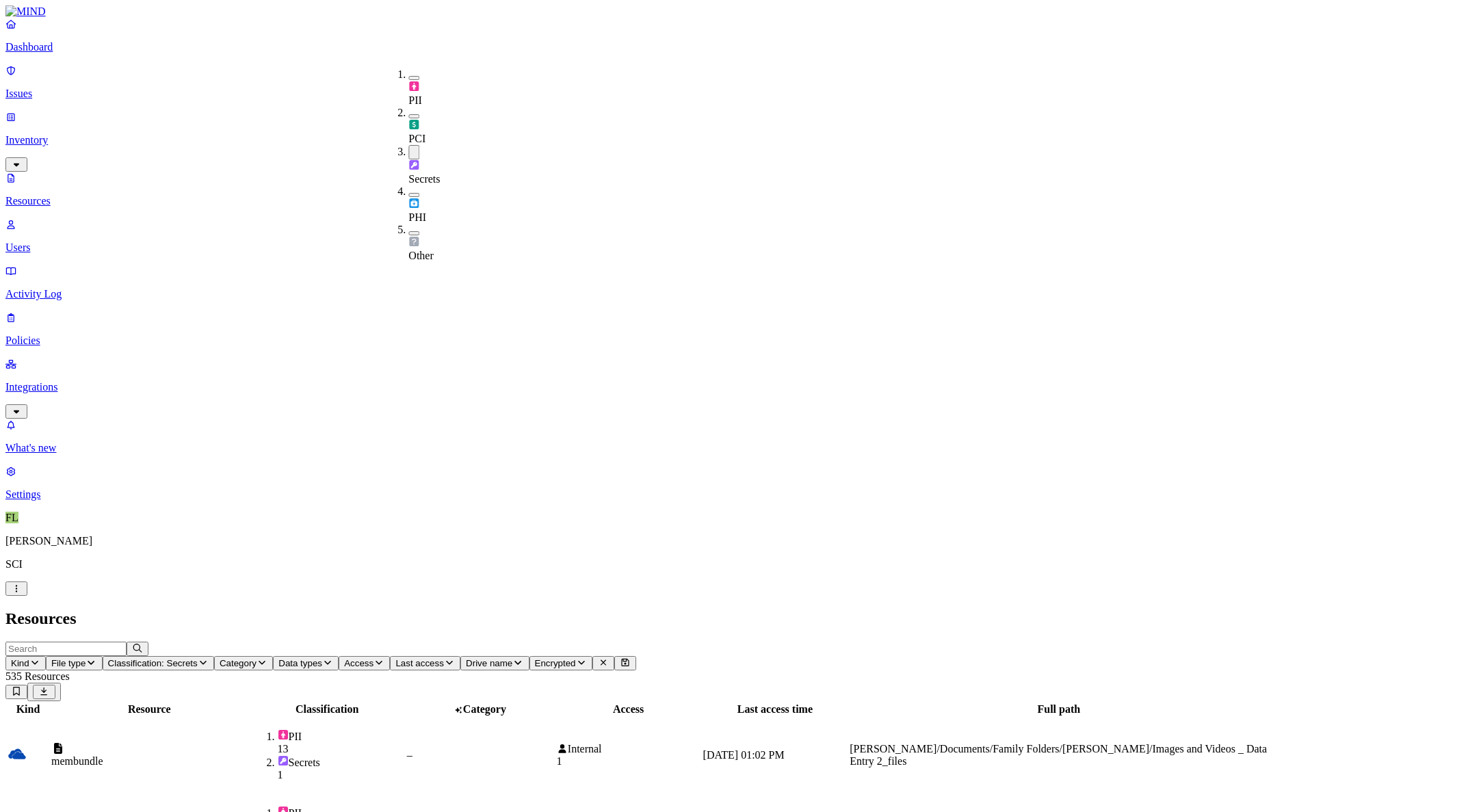
click at [1068, 642] on header "Kind File type Classification: Secrets Category Data types Access Last access D…" at bounding box center [734, 671] width 1457 height 60
click at [53, 218] on link "Users" at bounding box center [734, 235] width 1457 height 35
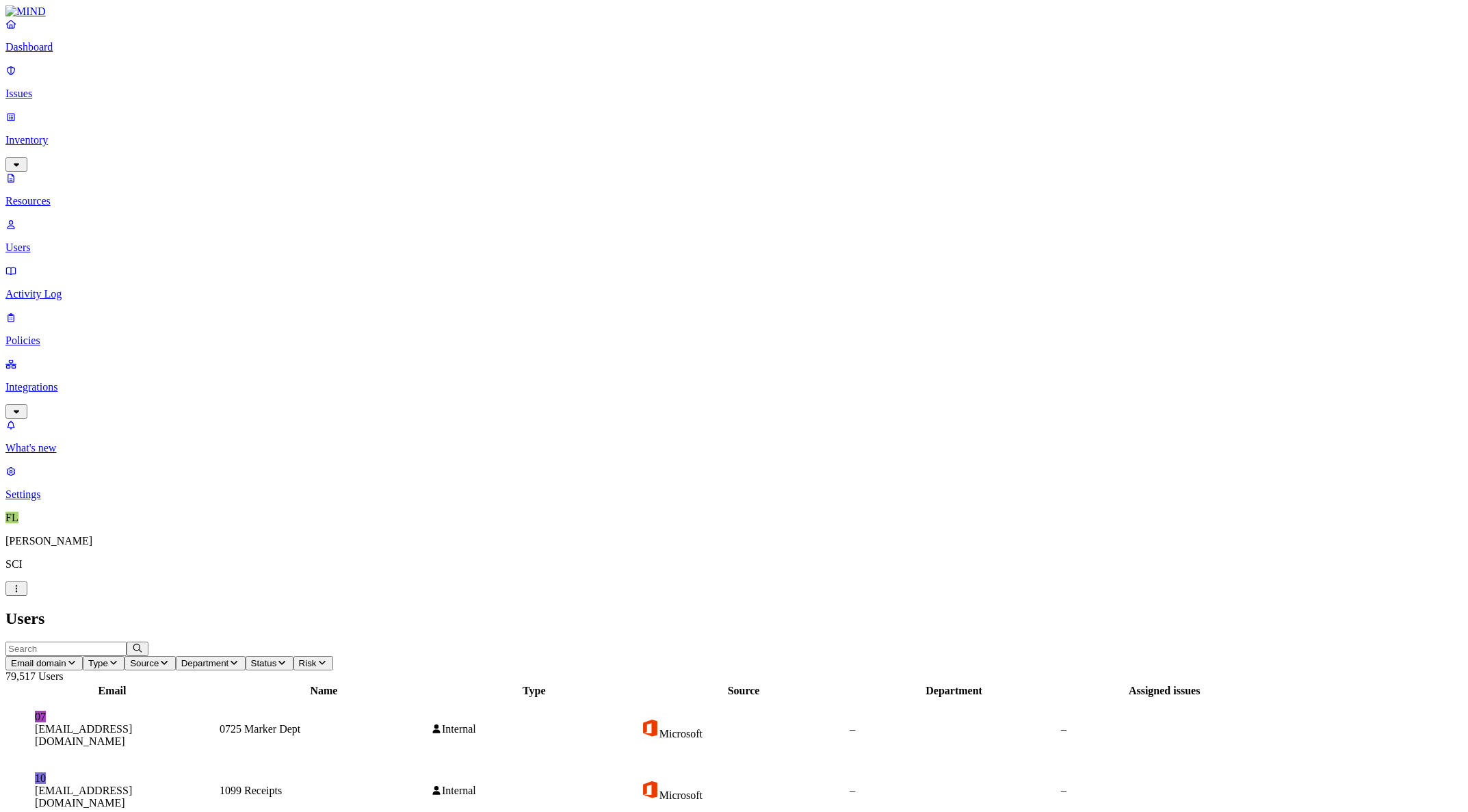
click at [140, 425] on nav "Dashboard Issues Inventory Resources Users Activity Log Policies Integrations W…" at bounding box center [734, 259] width 1457 height 483
click at [63, 670] on span "79,517 Users" at bounding box center [35, 676] width 58 height 12
click at [1349, 642] on header "Email domain Type Source Department Status Risk 79,517 Users" at bounding box center [734, 662] width 1457 height 41
